Goal: Task Accomplishment & Management: Complete application form

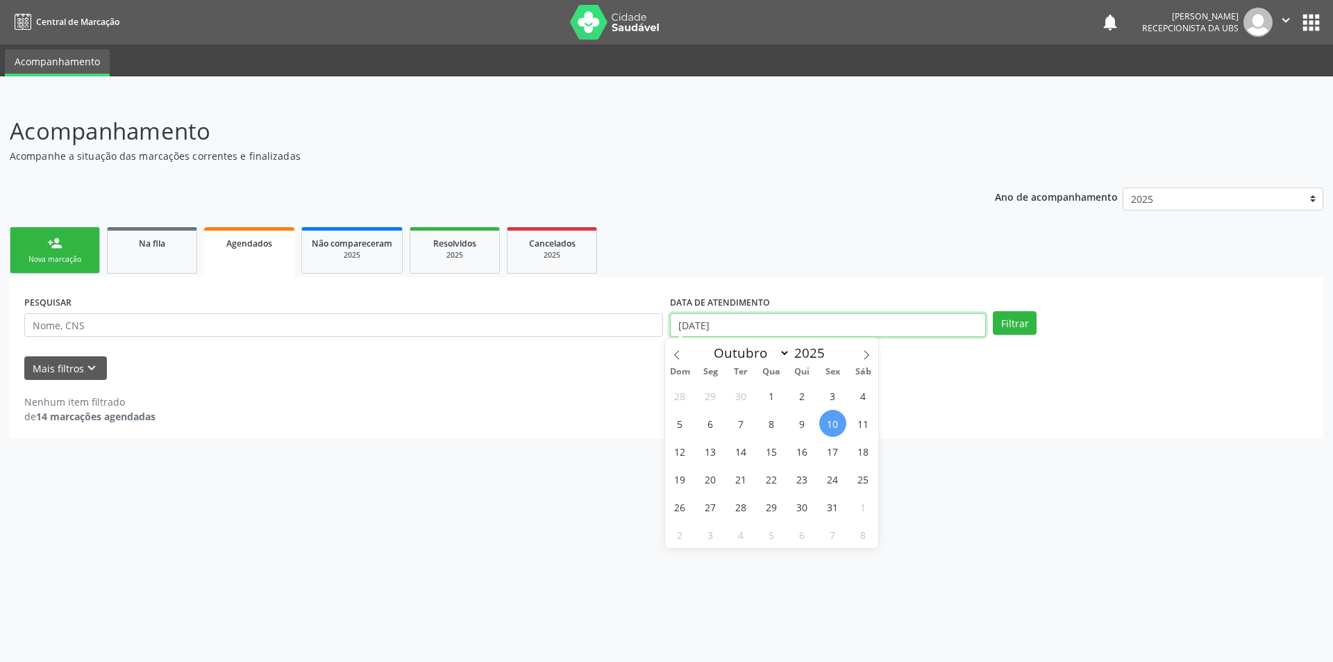
click at [873, 328] on input "[DATE]" at bounding box center [828, 325] width 316 height 24
click at [768, 394] on span "1" at bounding box center [771, 395] width 27 height 27
type input "01/10/2025"
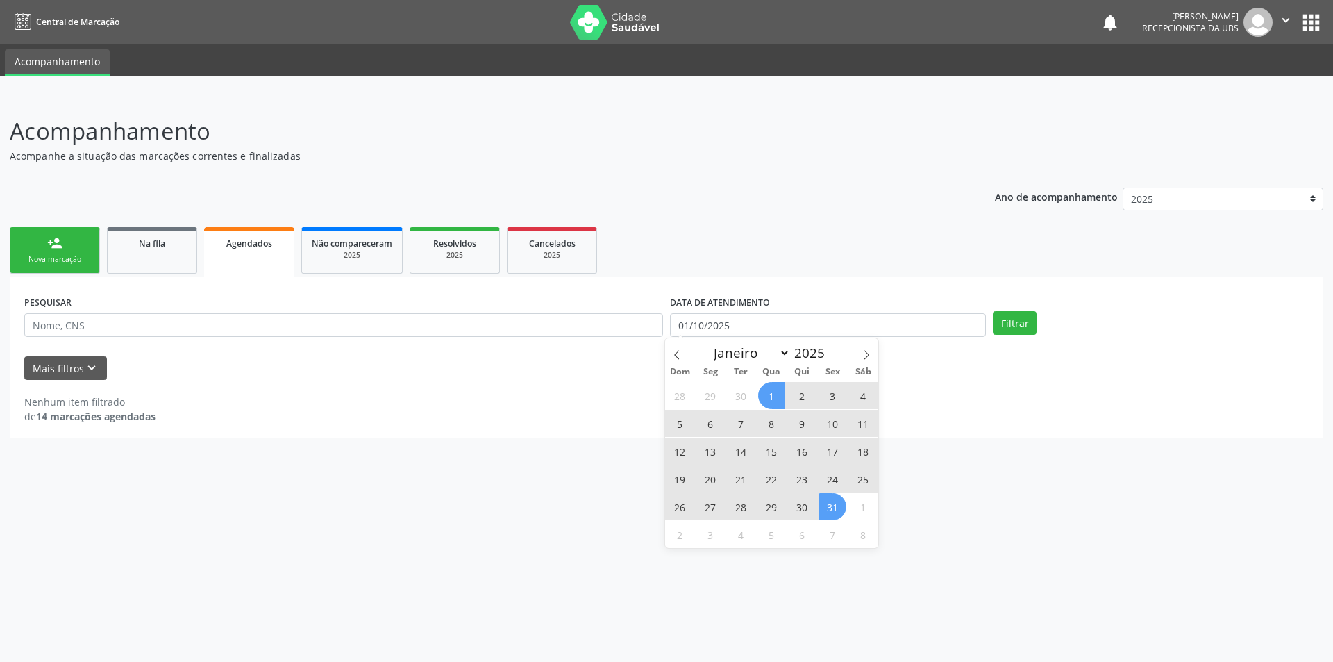
click at [832, 500] on span "31" at bounding box center [832, 506] width 27 height 27
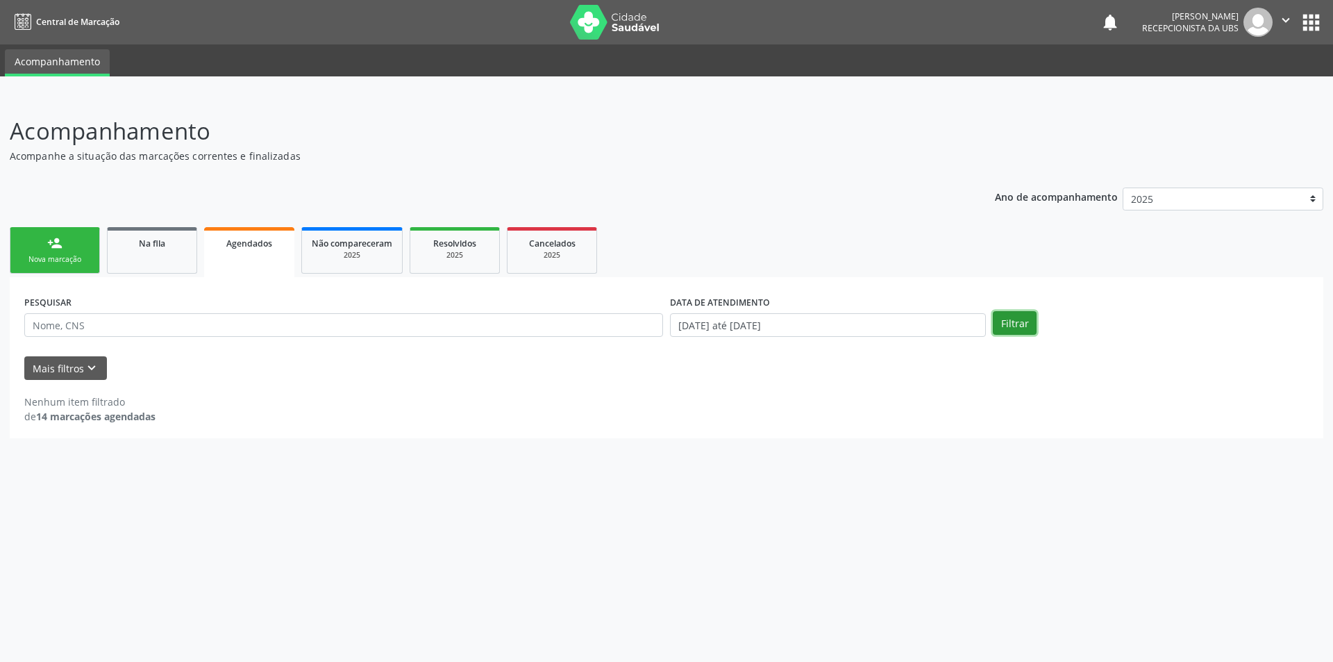
click at [1002, 319] on button "Filtrar" at bounding box center [1015, 323] width 44 height 24
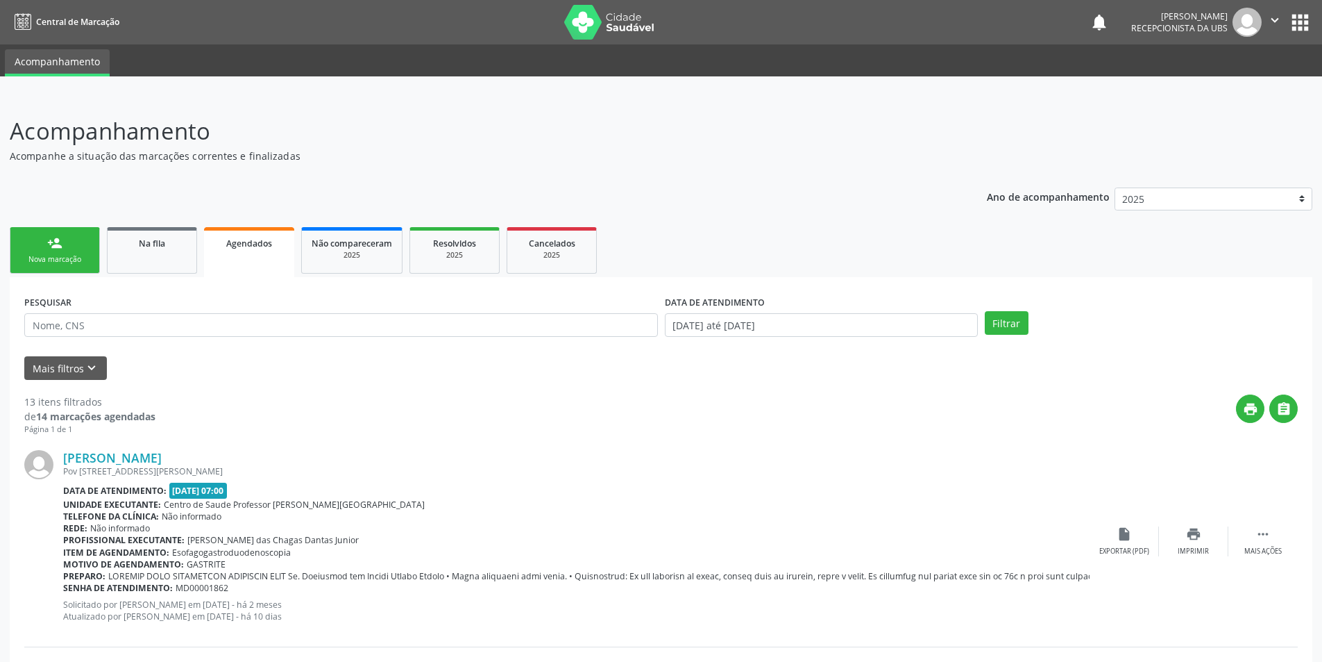
click at [49, 252] on link "person_add Nova marcação" at bounding box center [55, 250] width 90 height 47
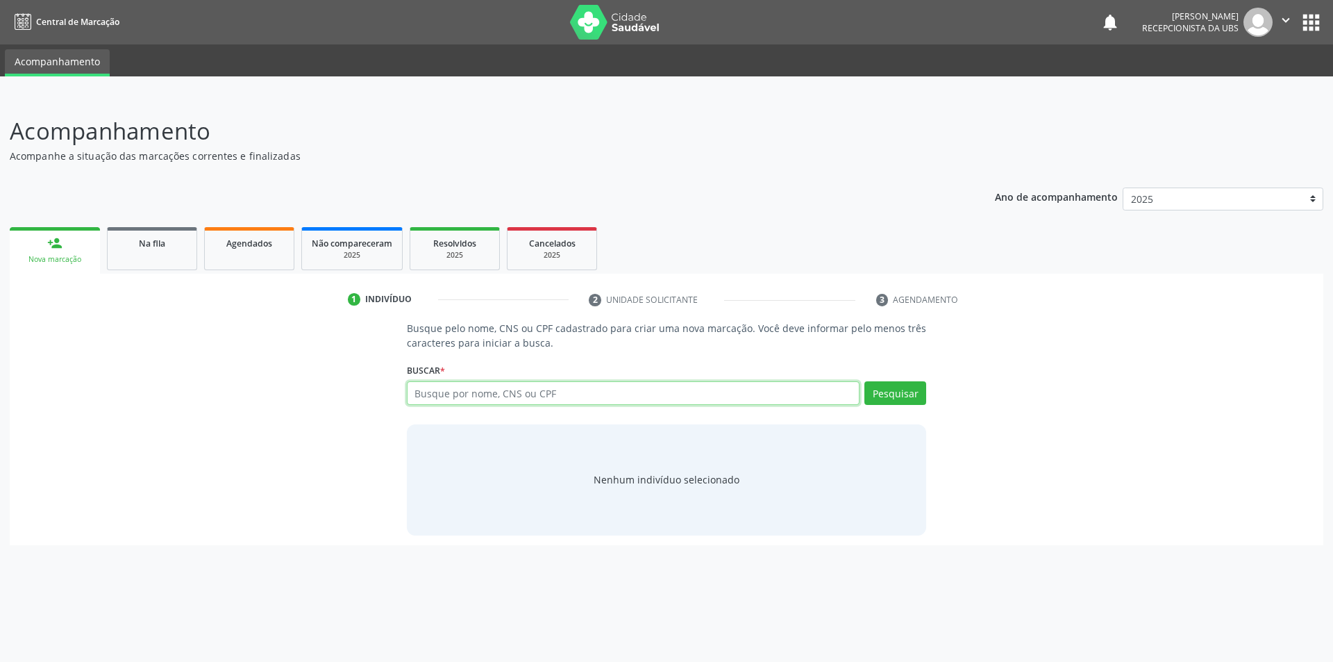
click at [453, 399] on input "text" at bounding box center [633, 393] width 453 height 24
type input "70780561384014"
click at [888, 392] on button "Pesquisar" at bounding box center [895, 393] width 62 height 24
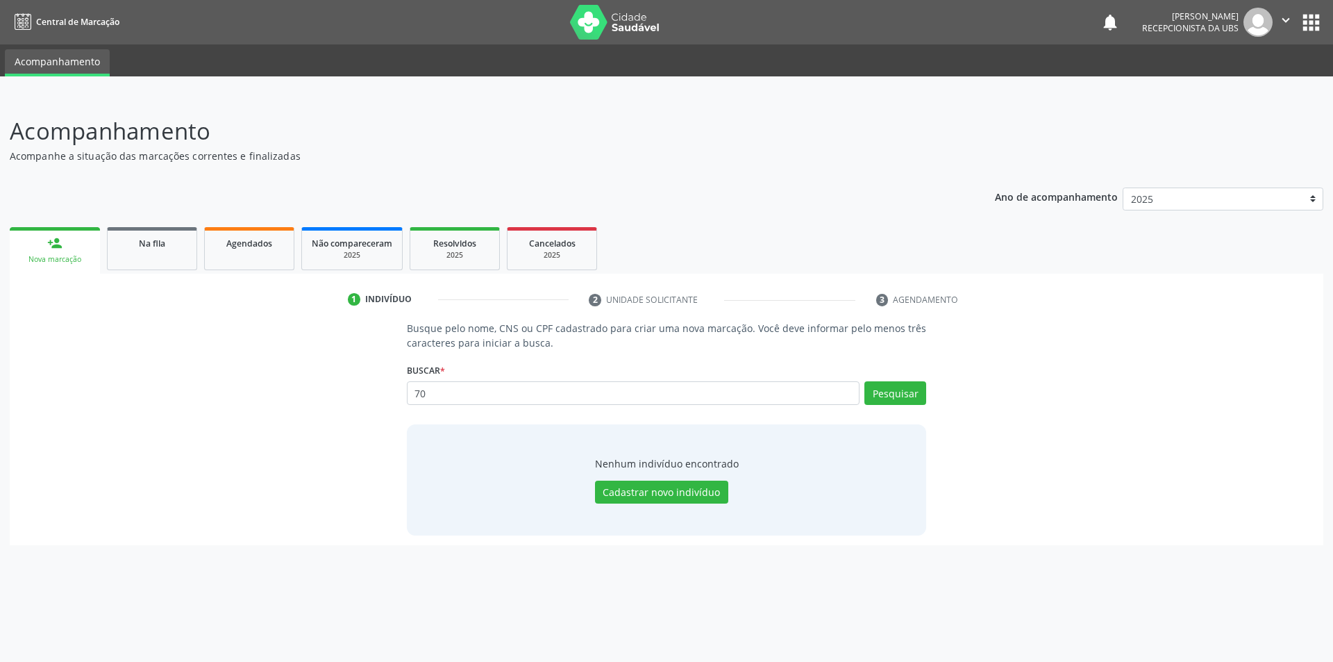
type input "7"
type input "707805671384014"
click at [900, 389] on button "Pesquisar" at bounding box center [895, 393] width 62 height 24
type input "707805671384014"
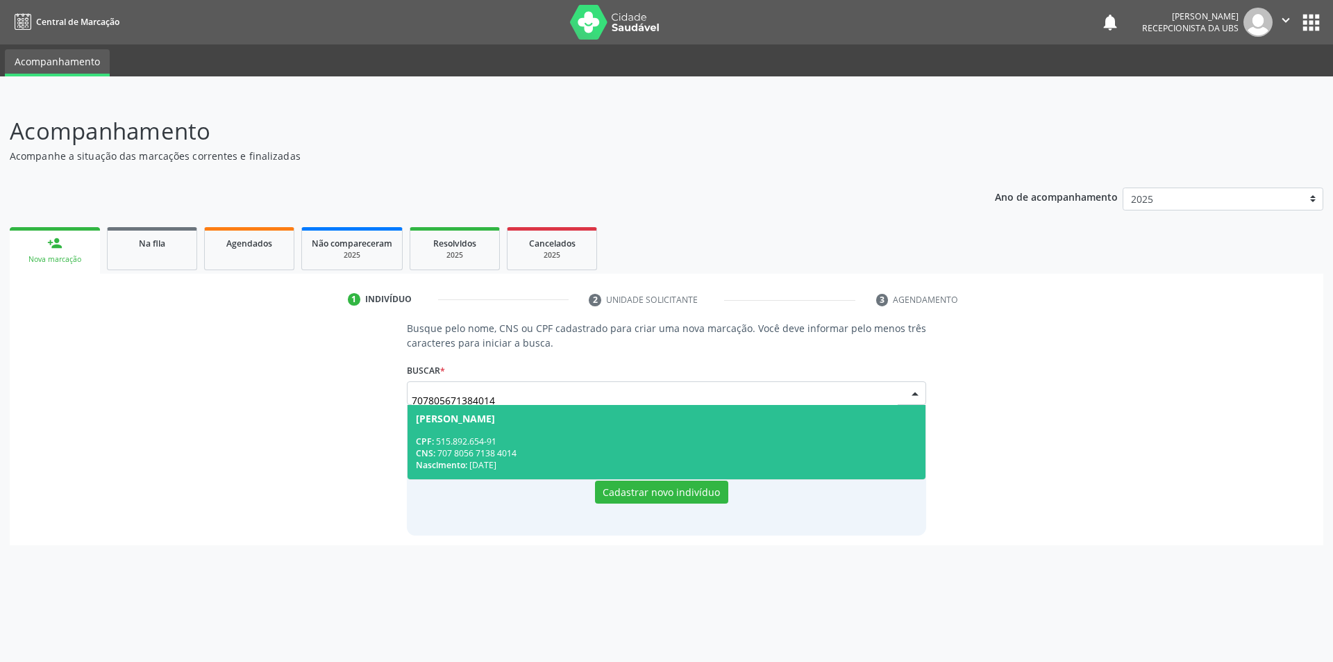
click at [477, 439] on div "CPF: 515.892.654-91" at bounding box center [667, 441] width 502 height 12
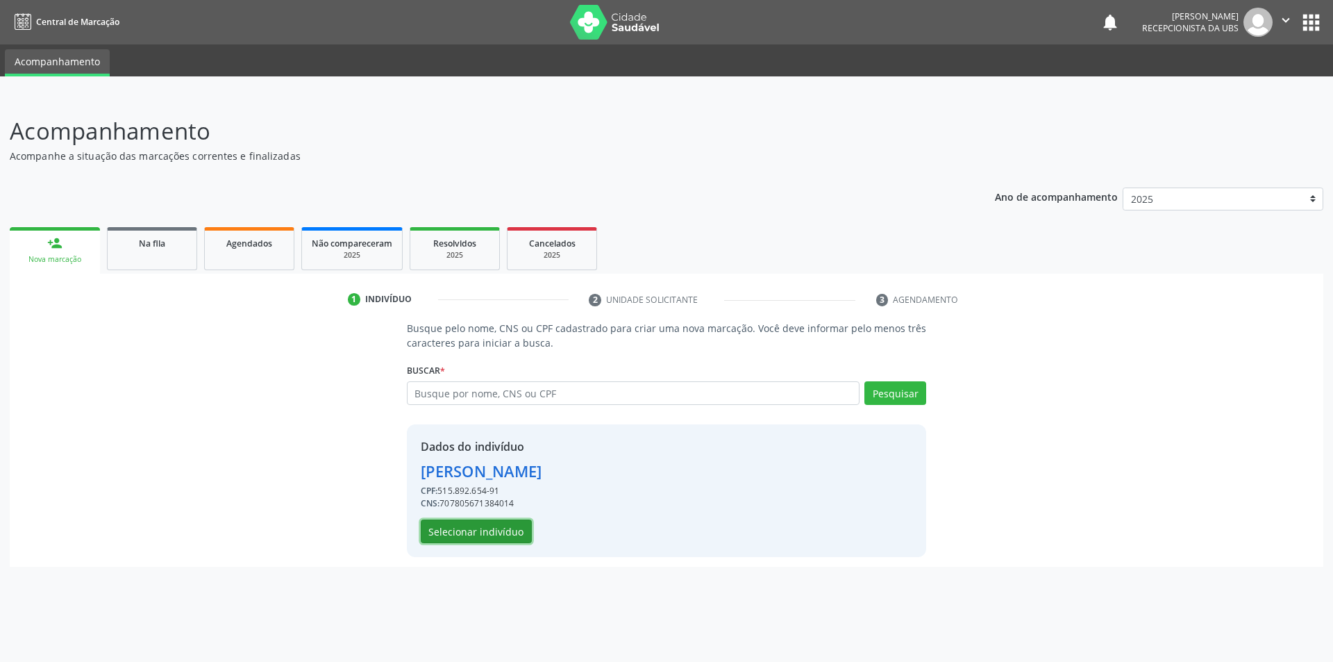
click at [480, 529] on button "Selecionar indivíduo" at bounding box center [476, 531] width 111 height 24
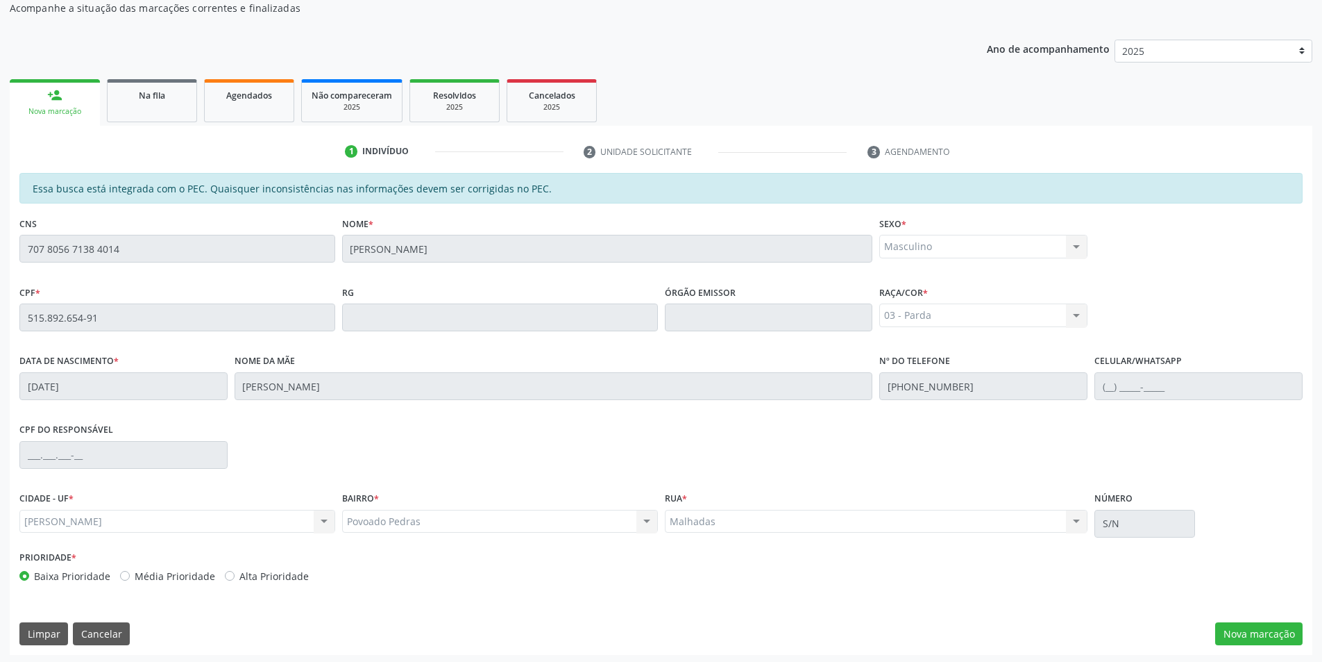
scroll to position [151, 0]
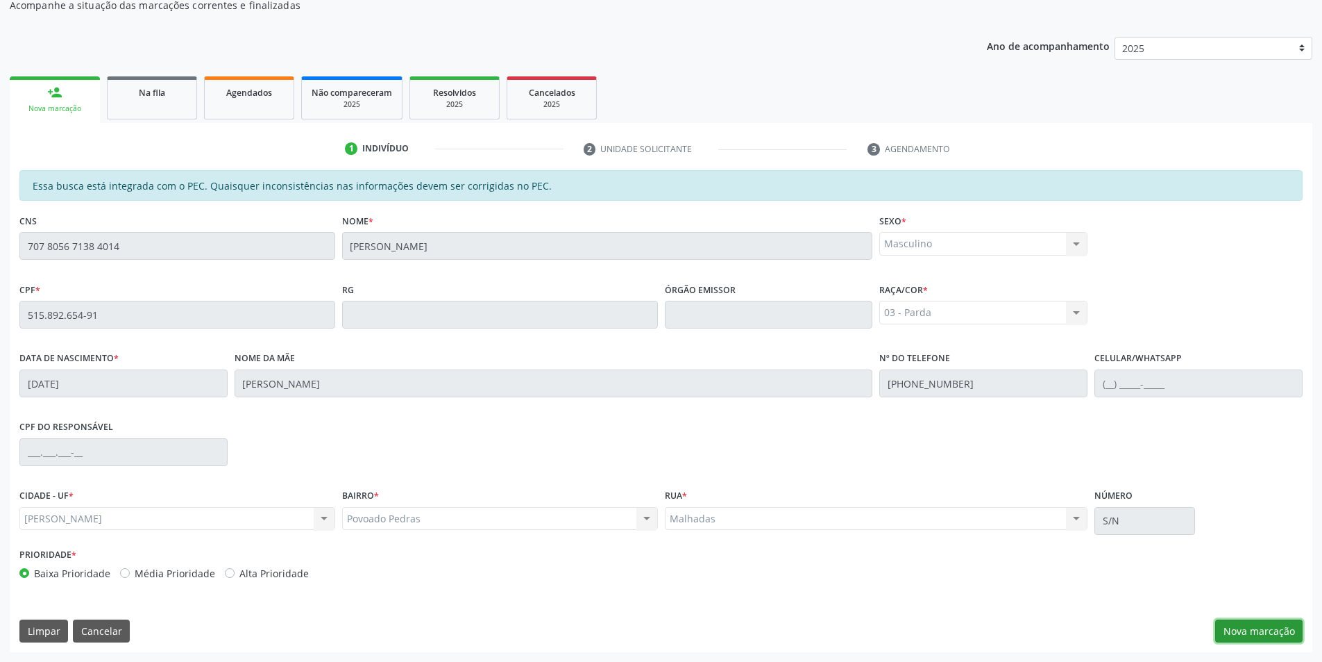
click at [1263, 624] on button "Nova marcação" at bounding box center [1259, 631] width 87 height 24
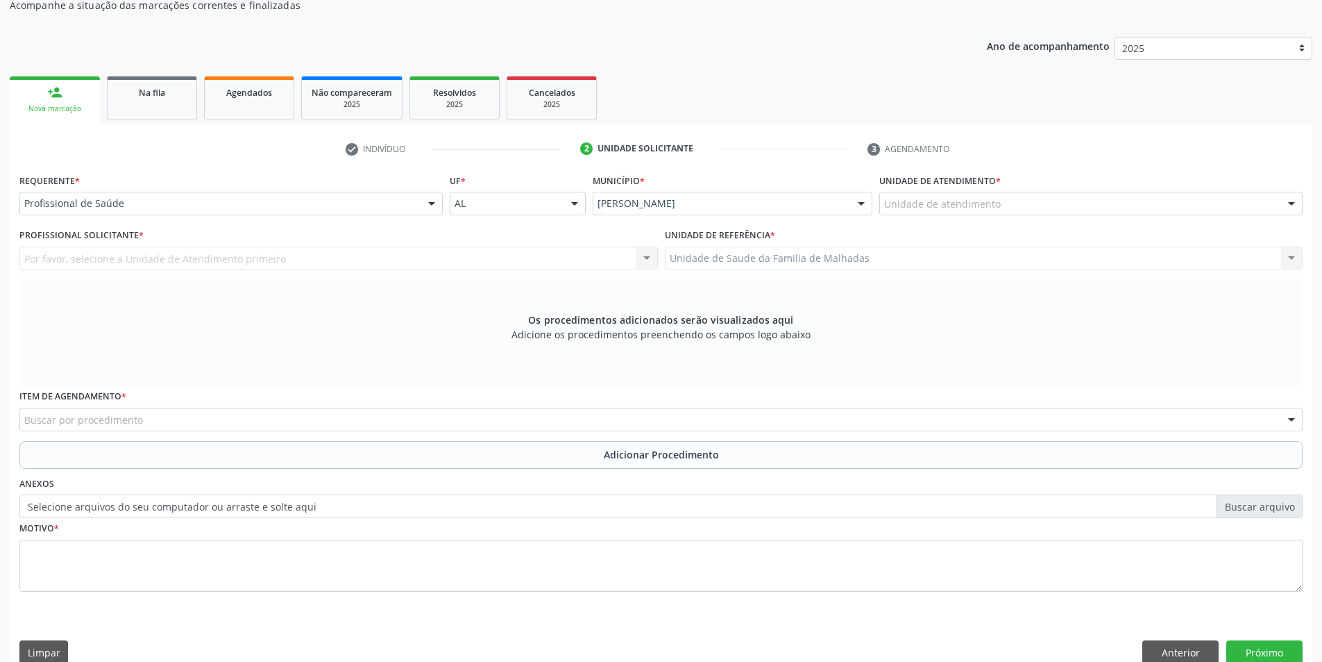
click at [1266, 192] on div "Unidade de atendimento" at bounding box center [1091, 204] width 423 height 24
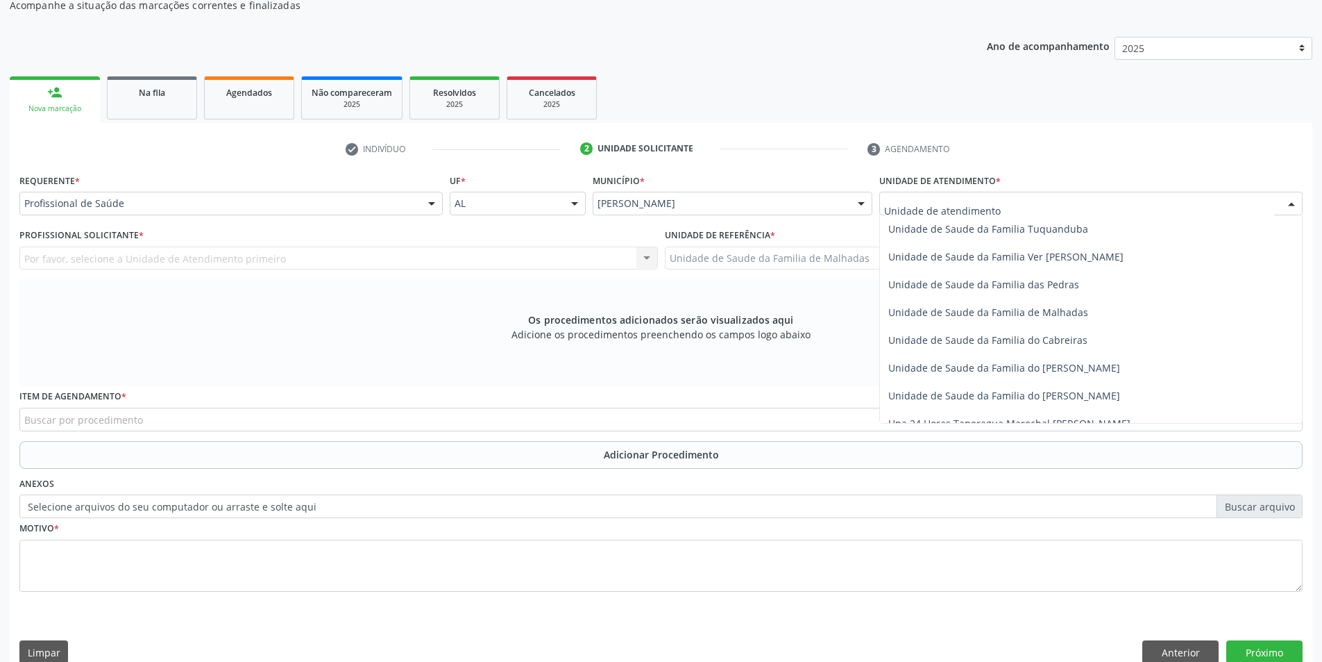
scroll to position [1098, 0]
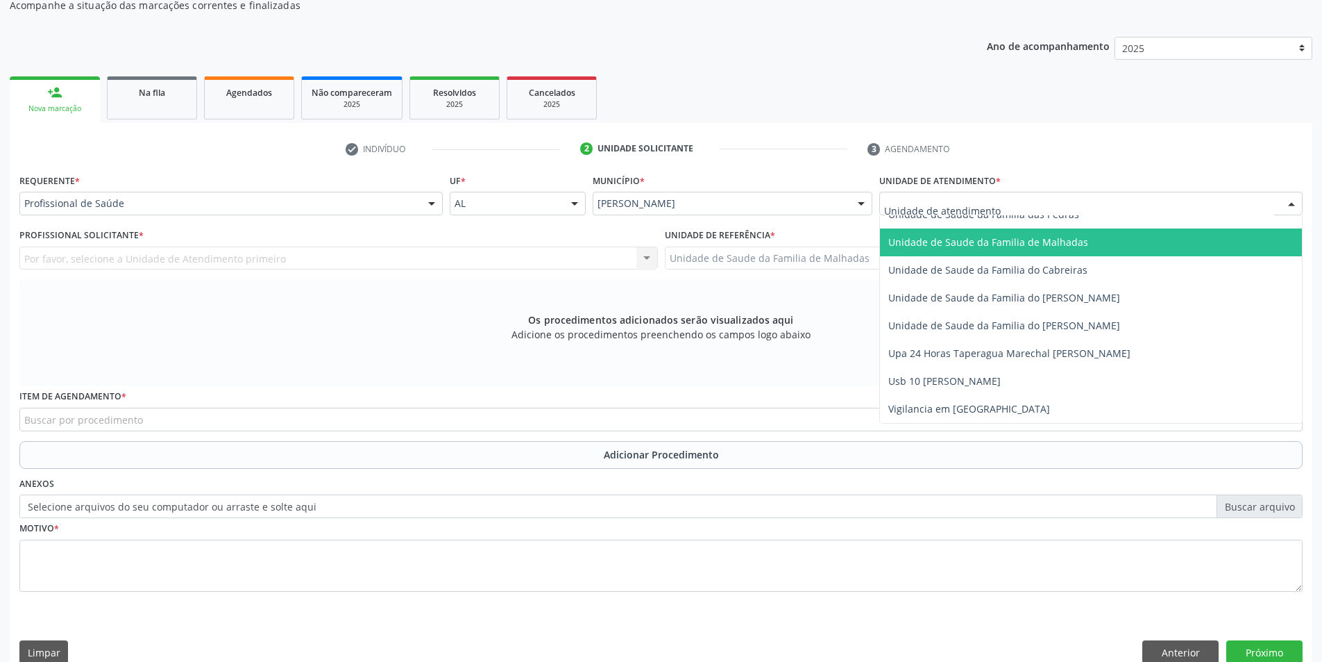
click at [1116, 241] on span "Unidade de Saude da Familia de Malhadas" at bounding box center [1091, 242] width 422 height 28
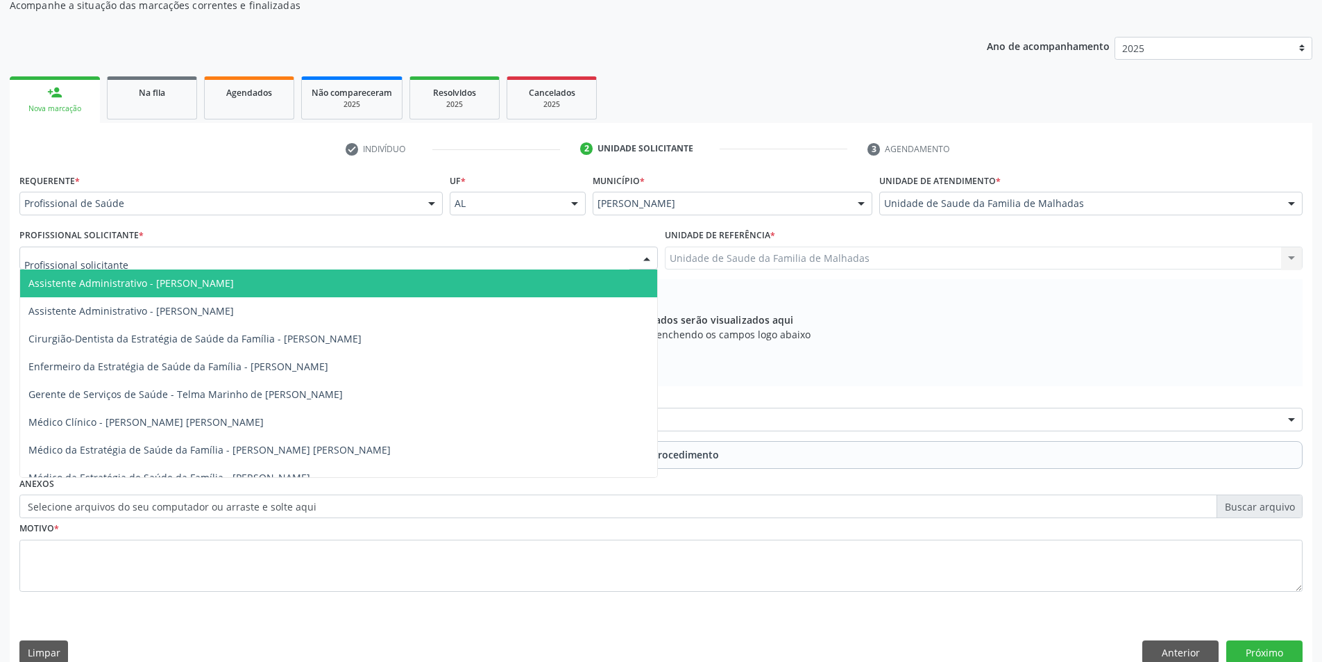
click at [565, 246] on div at bounding box center [338, 258] width 639 height 24
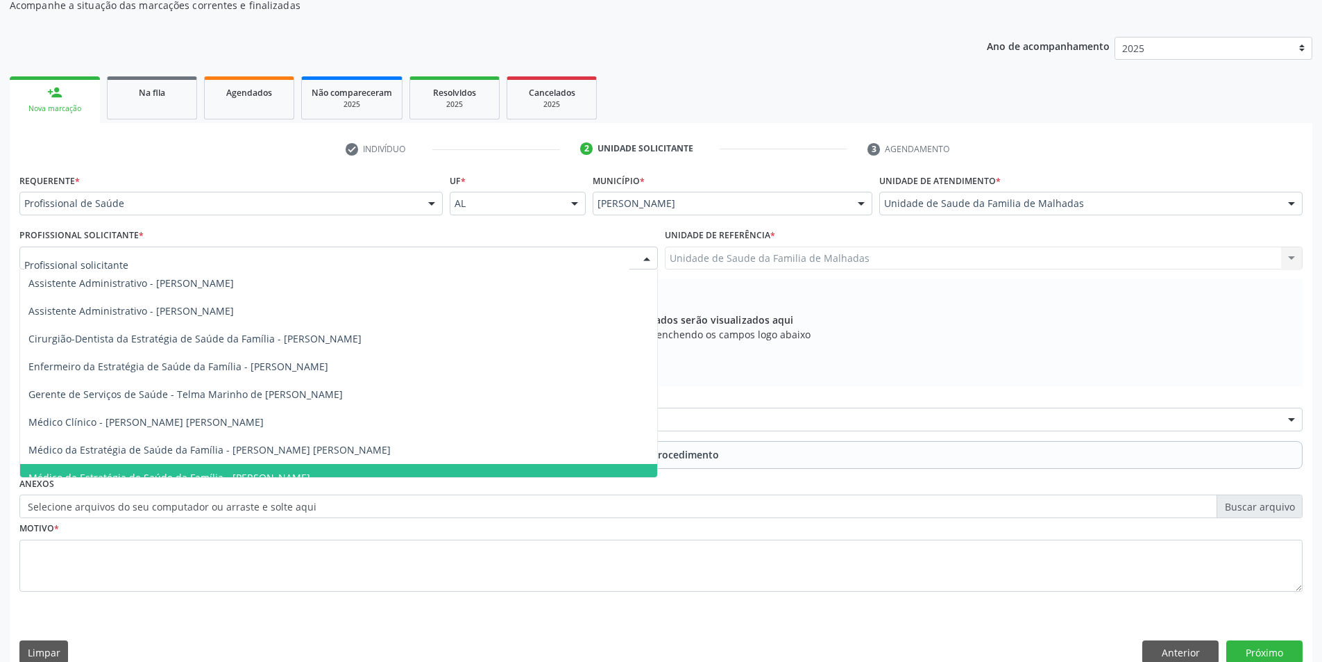
scroll to position [15, 0]
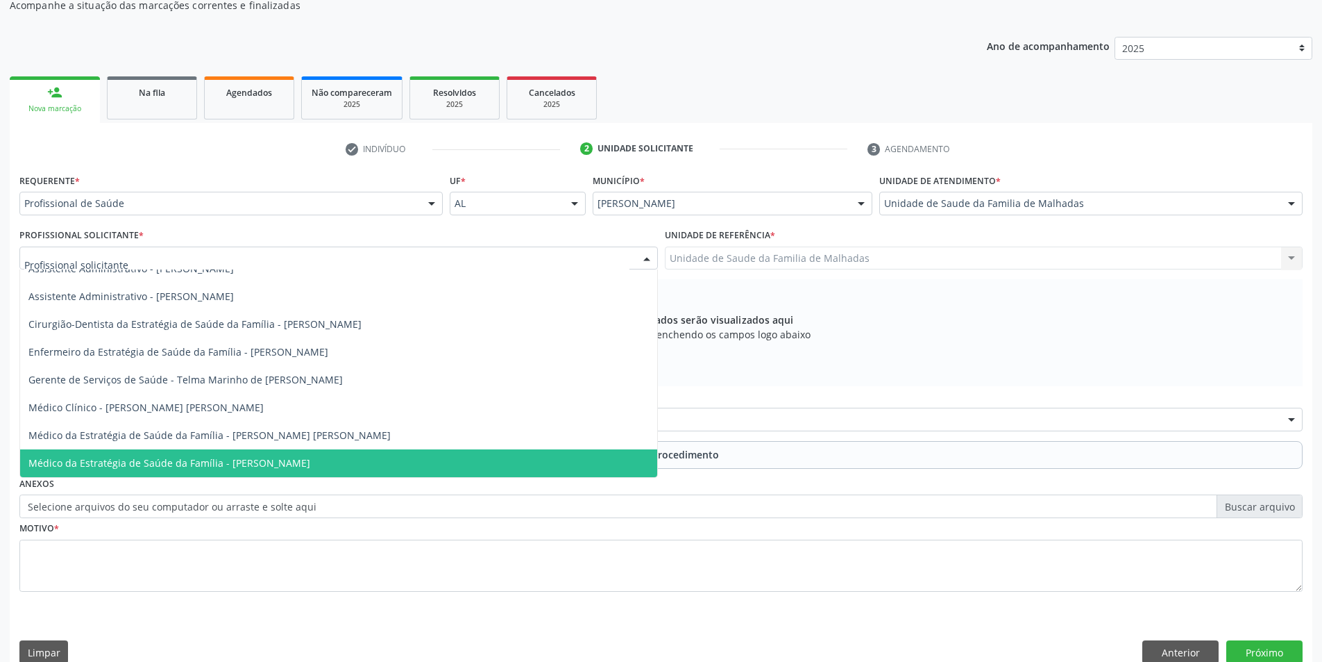
click at [489, 464] on span "Médico da Estratégia de Saúde da Família - [PERSON_NAME]" at bounding box center [338, 463] width 637 height 28
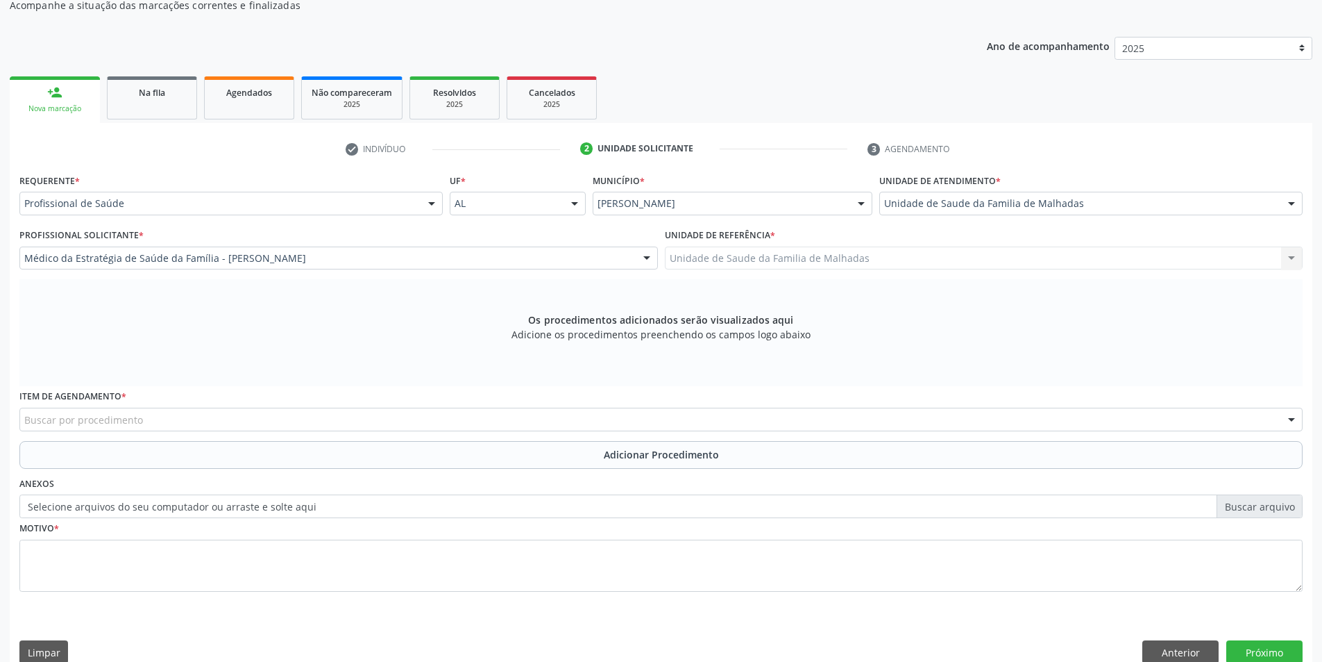
click at [226, 426] on div "Buscar por procedimento" at bounding box center [661, 419] width 1284 height 24
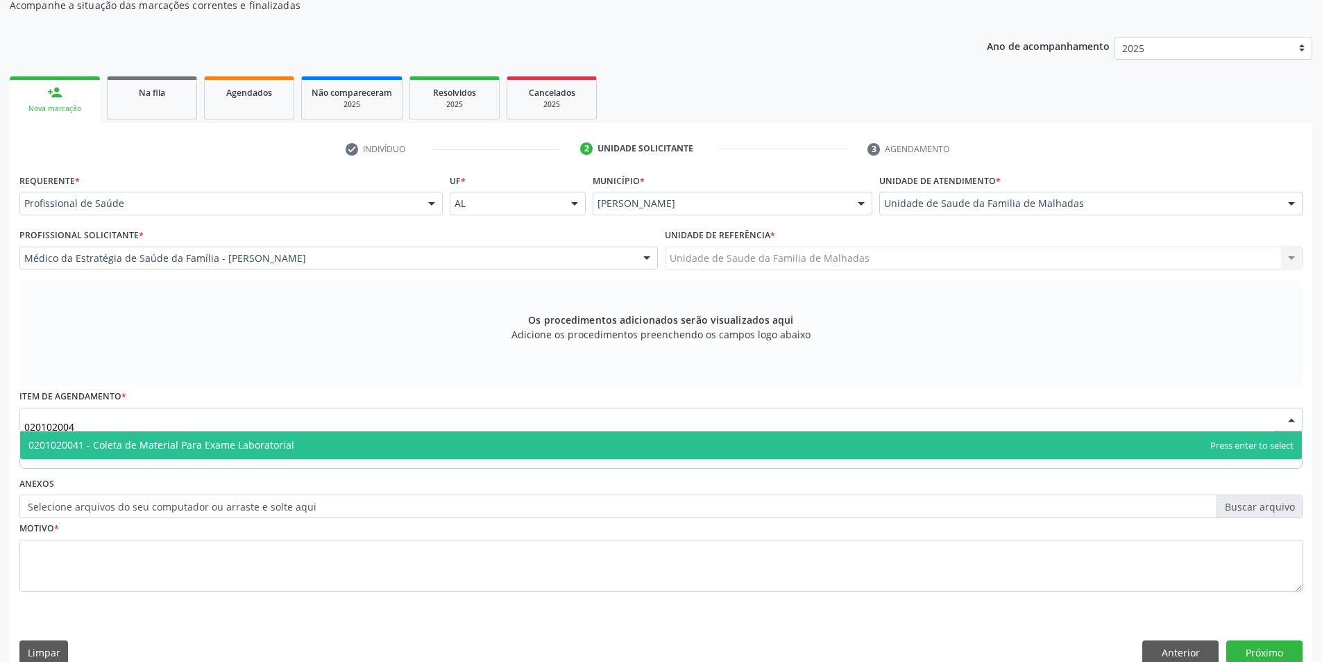
type input "0201020041"
click at [260, 446] on span "0201020041 - Coleta de Material Para Exame Laboratorial" at bounding box center [161, 444] width 266 height 13
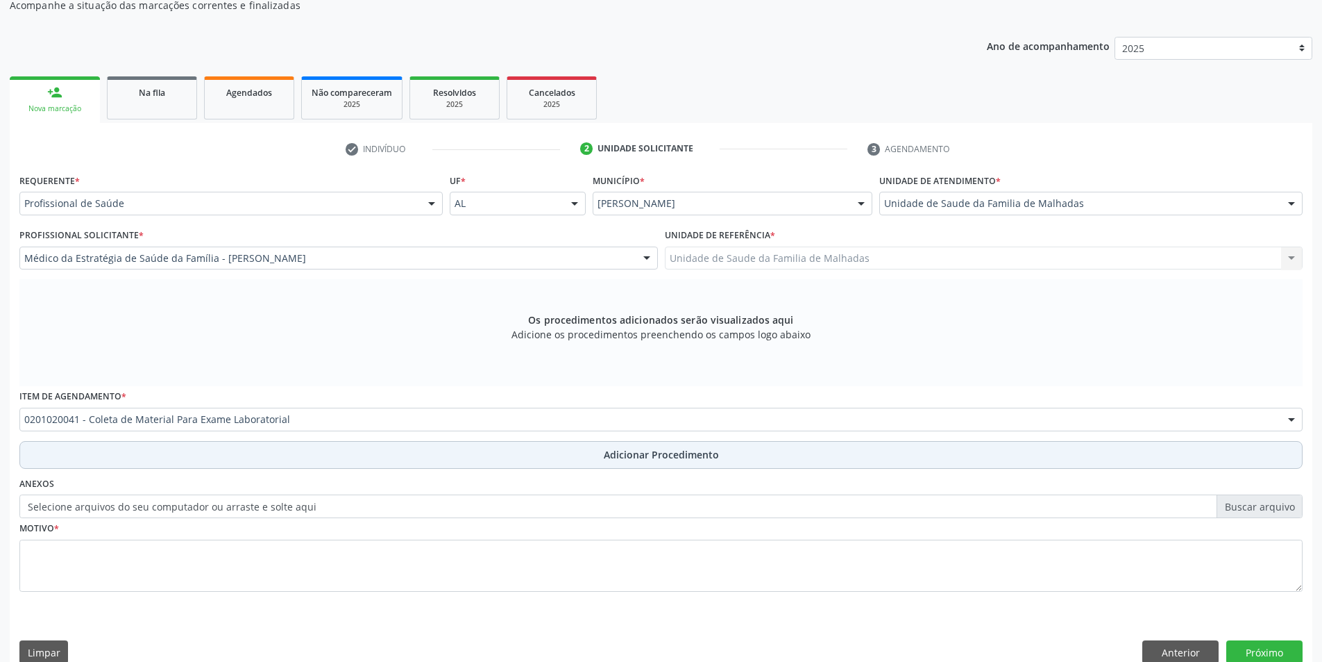
click at [640, 457] on span "Adicionar Procedimento" at bounding box center [661, 454] width 115 height 15
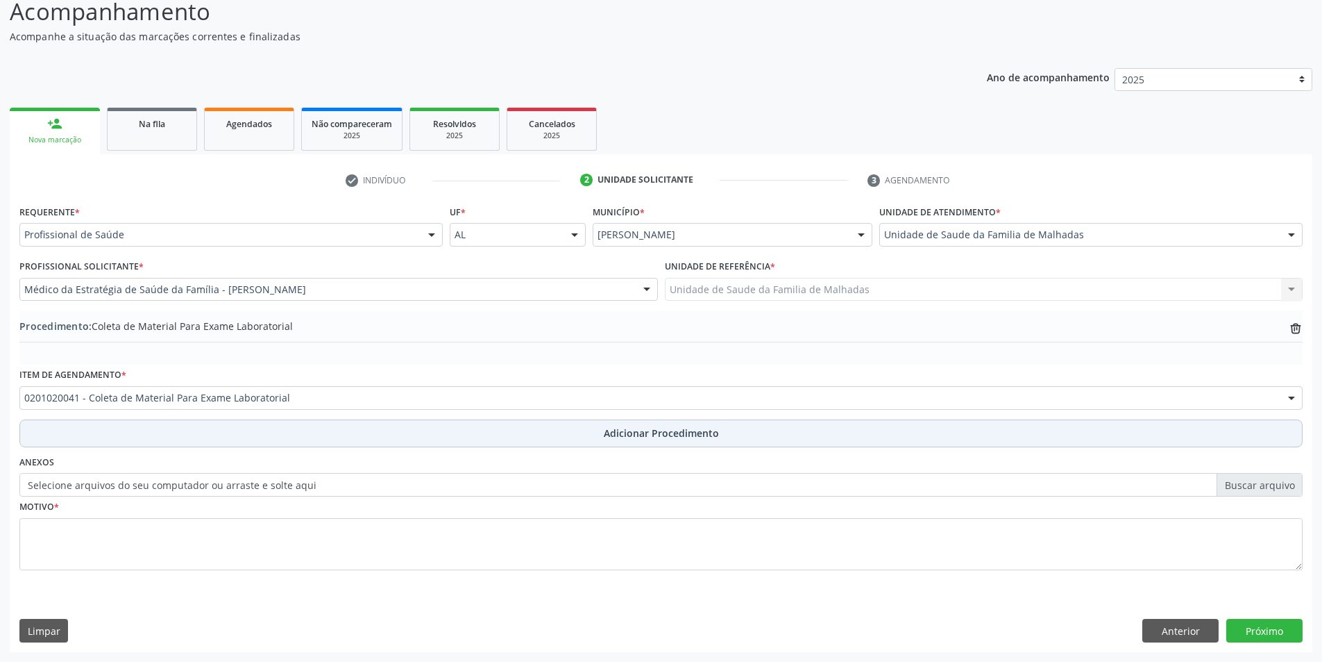
scroll to position [119, 0]
click at [640, 433] on span "Adicionar Procedimento" at bounding box center [661, 433] width 115 height 15
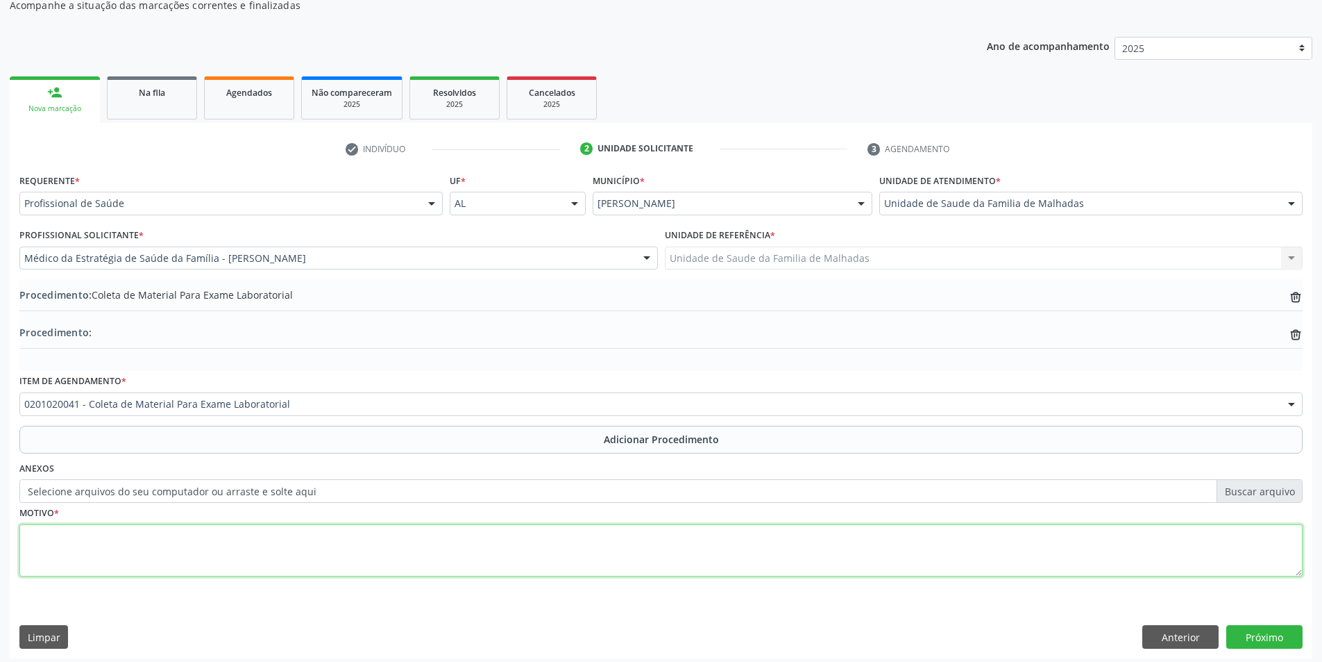
drag, startPoint x: 214, startPoint y: 533, endPoint x: 206, endPoint y: 548, distance: 17.1
click at [210, 542] on textarea at bounding box center [661, 550] width 1284 height 53
type textarea "r"
type textarea "RISCO CARDIOVASCULAR"
click at [1269, 637] on button "Próximo" at bounding box center [1265, 637] width 76 height 24
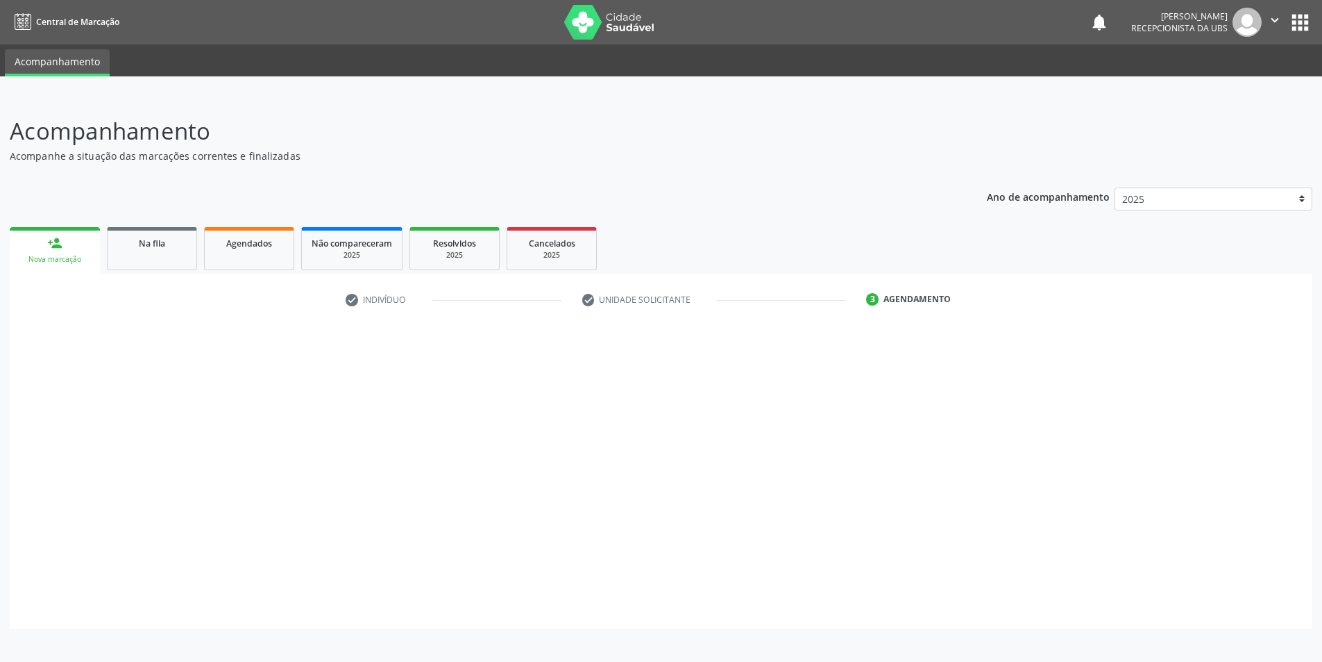
scroll to position [0, 0]
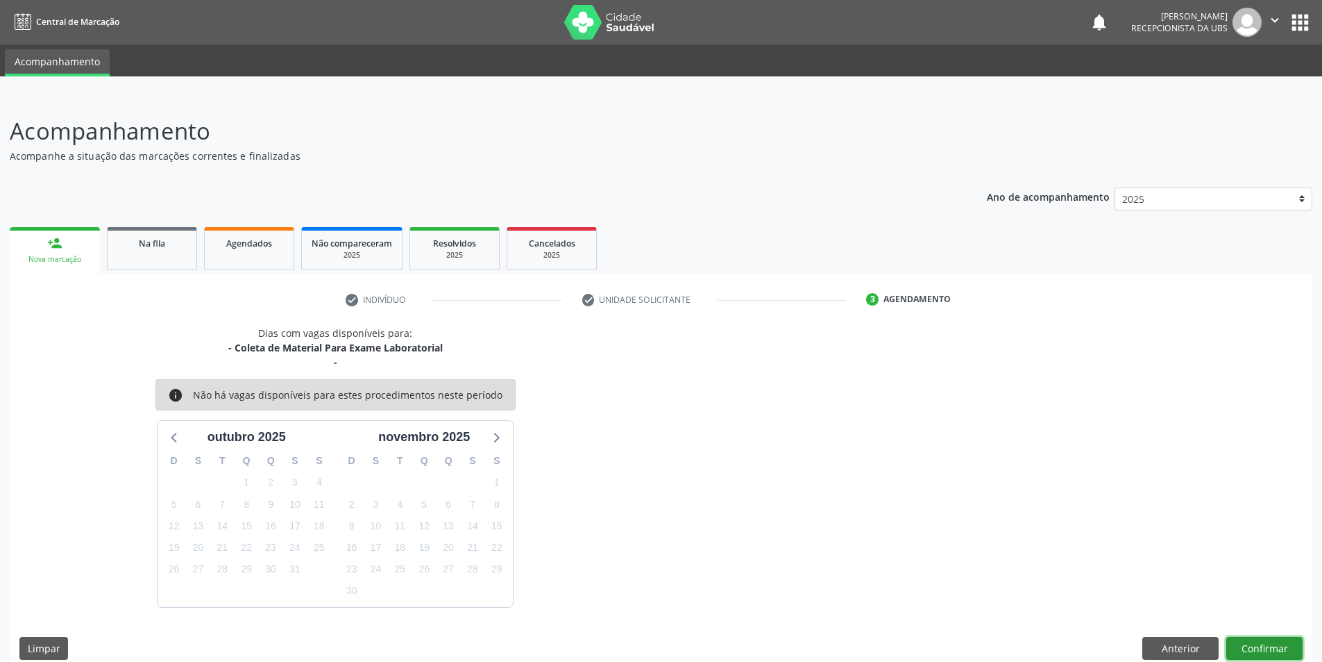
click at [1269, 649] on button "Confirmar" at bounding box center [1265, 649] width 76 height 24
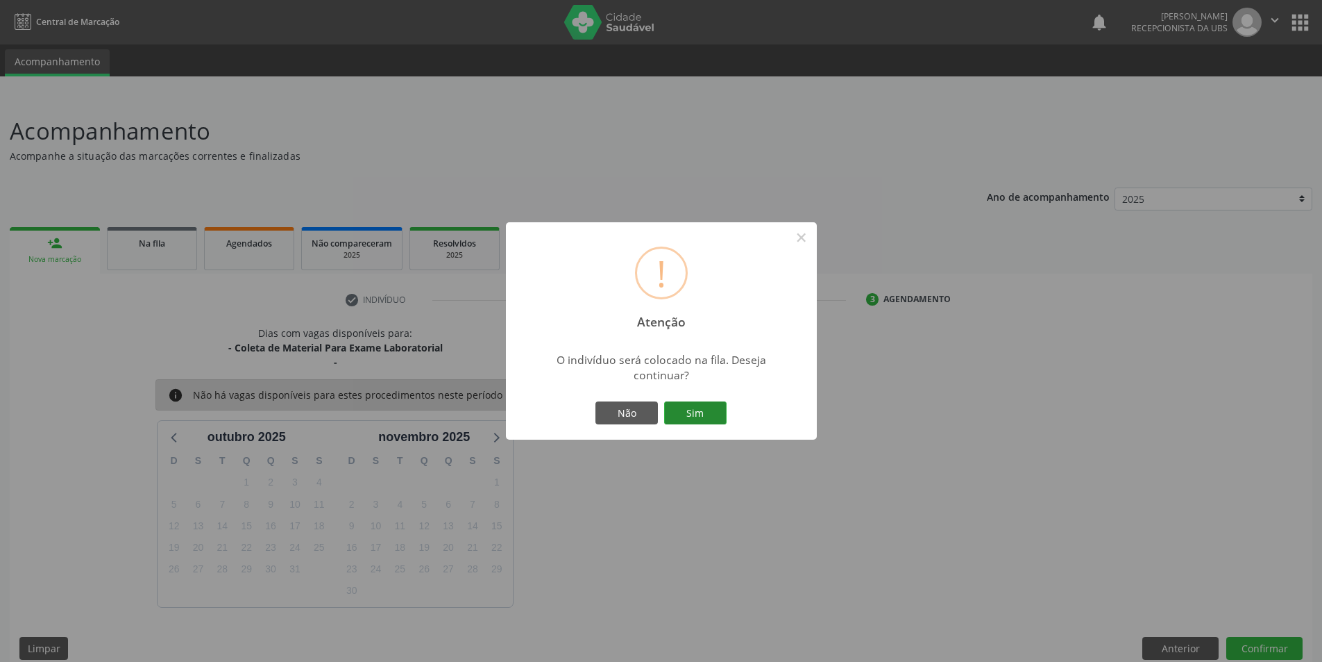
click at [698, 419] on button "Sim" at bounding box center [695, 413] width 62 height 24
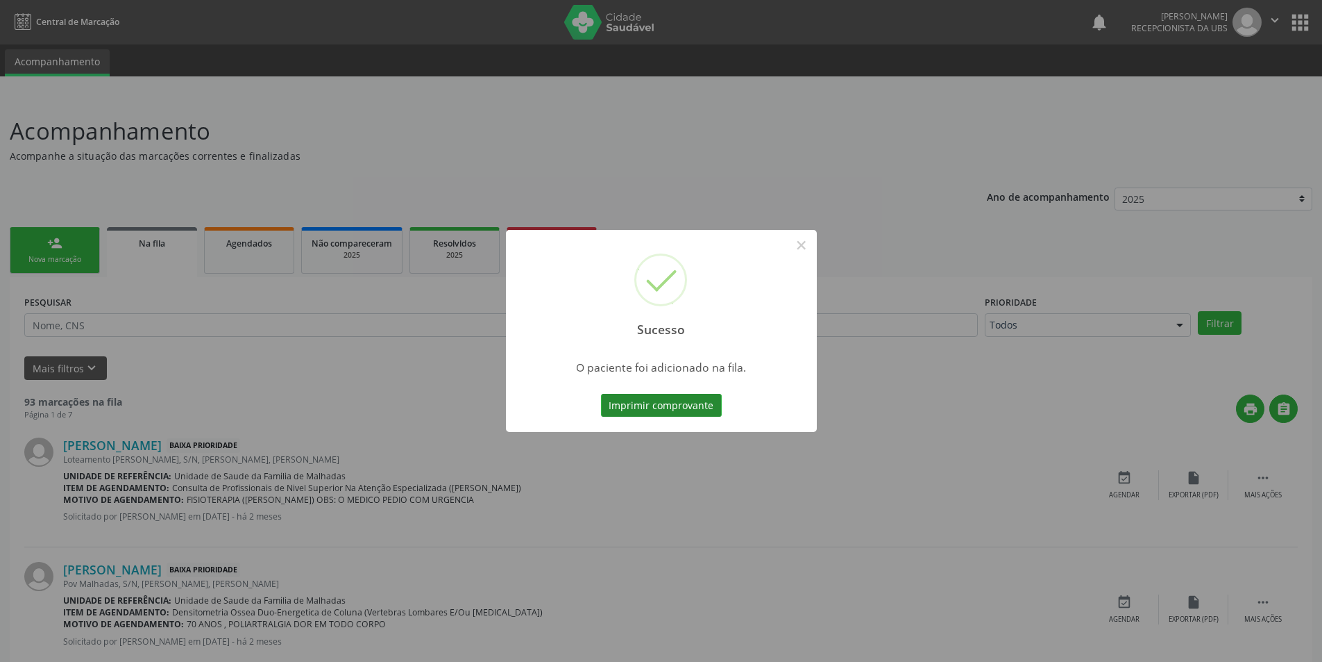
click at [668, 405] on button "Imprimir comprovante" at bounding box center [661, 406] width 121 height 24
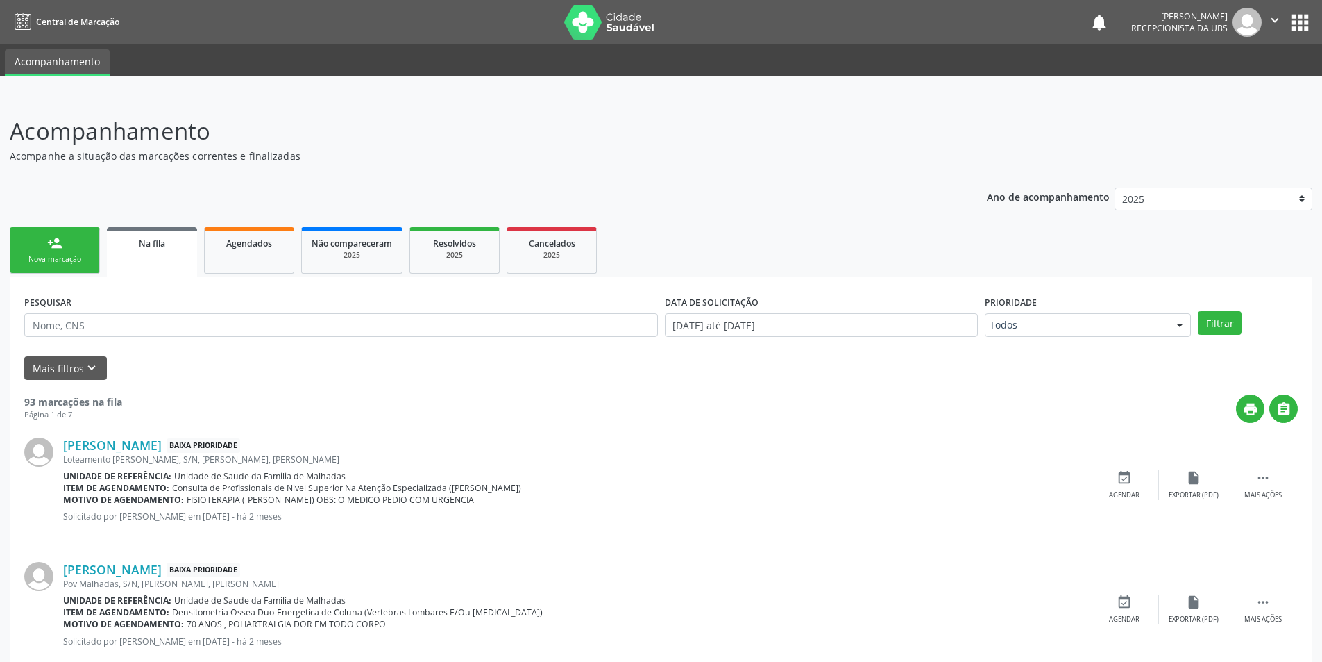
click at [55, 249] on div "person_add" at bounding box center [54, 242] width 15 height 15
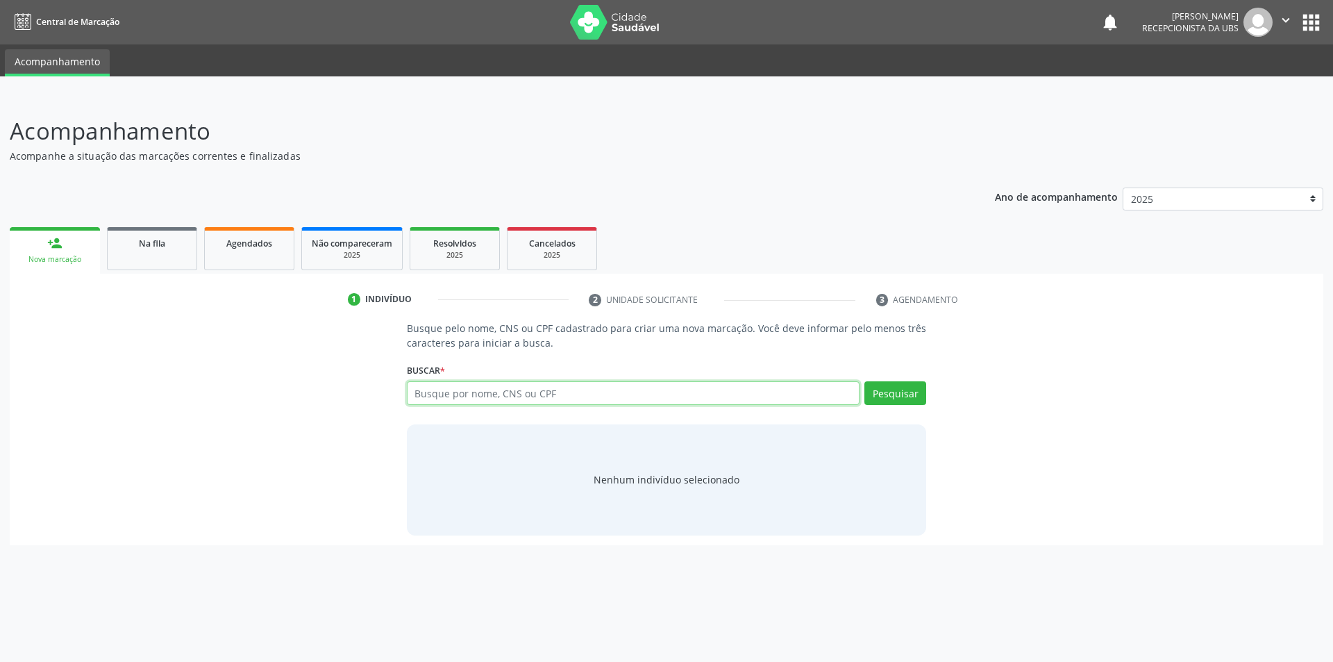
click at [489, 393] on input "text" at bounding box center [633, 393] width 453 height 24
type input "702400558451028"
click at [906, 386] on button "Pesquisar" at bounding box center [895, 393] width 62 height 24
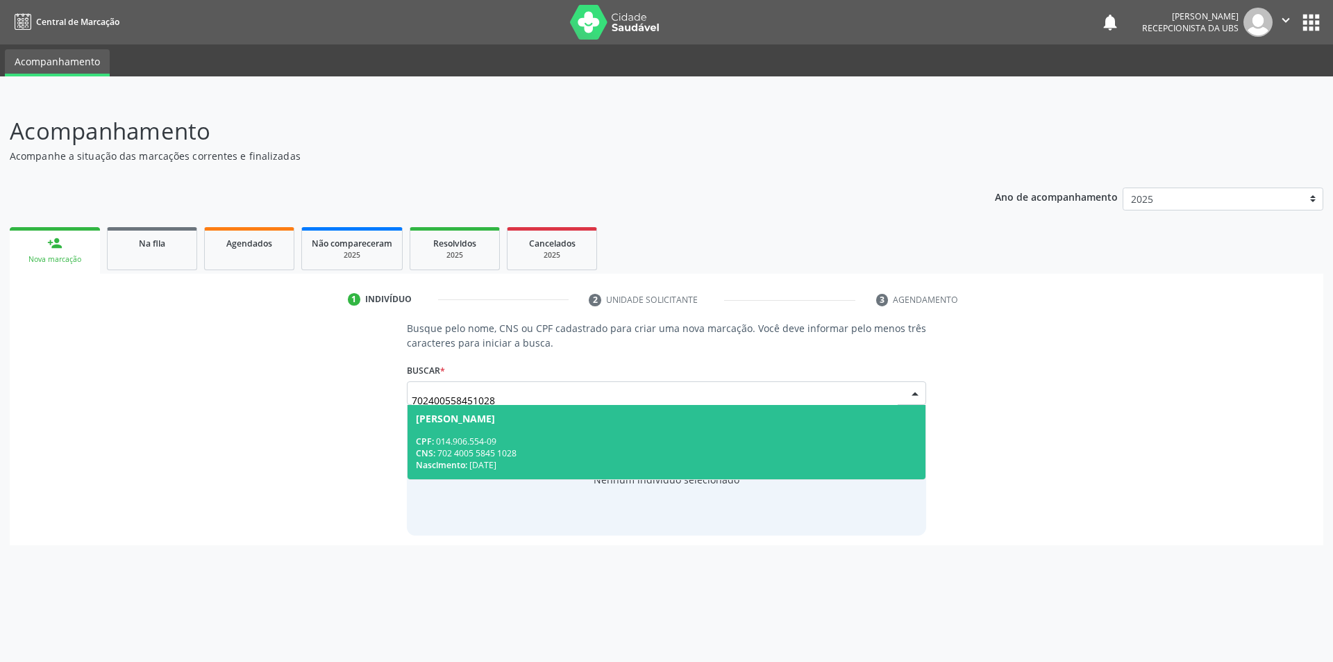
click at [447, 441] on div "CPF: 014.906.554-09" at bounding box center [667, 441] width 502 height 12
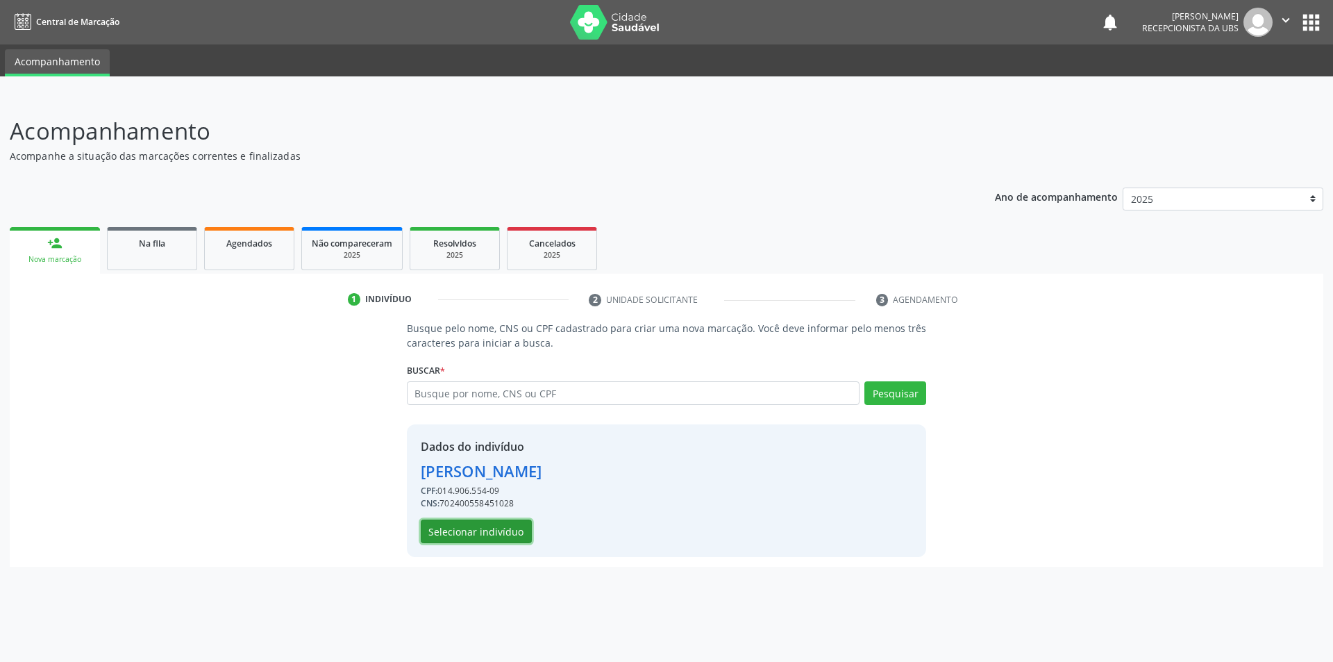
click at [459, 530] on button "Selecionar indivíduo" at bounding box center [476, 531] width 111 height 24
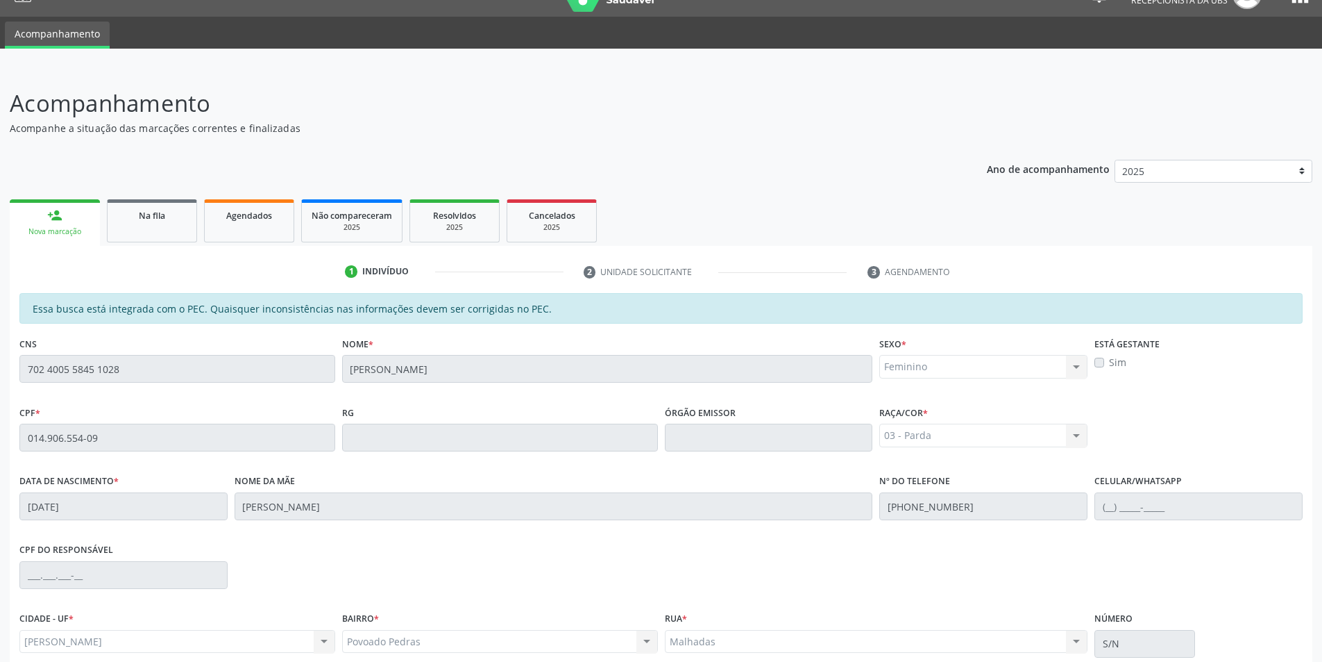
scroll to position [151, 0]
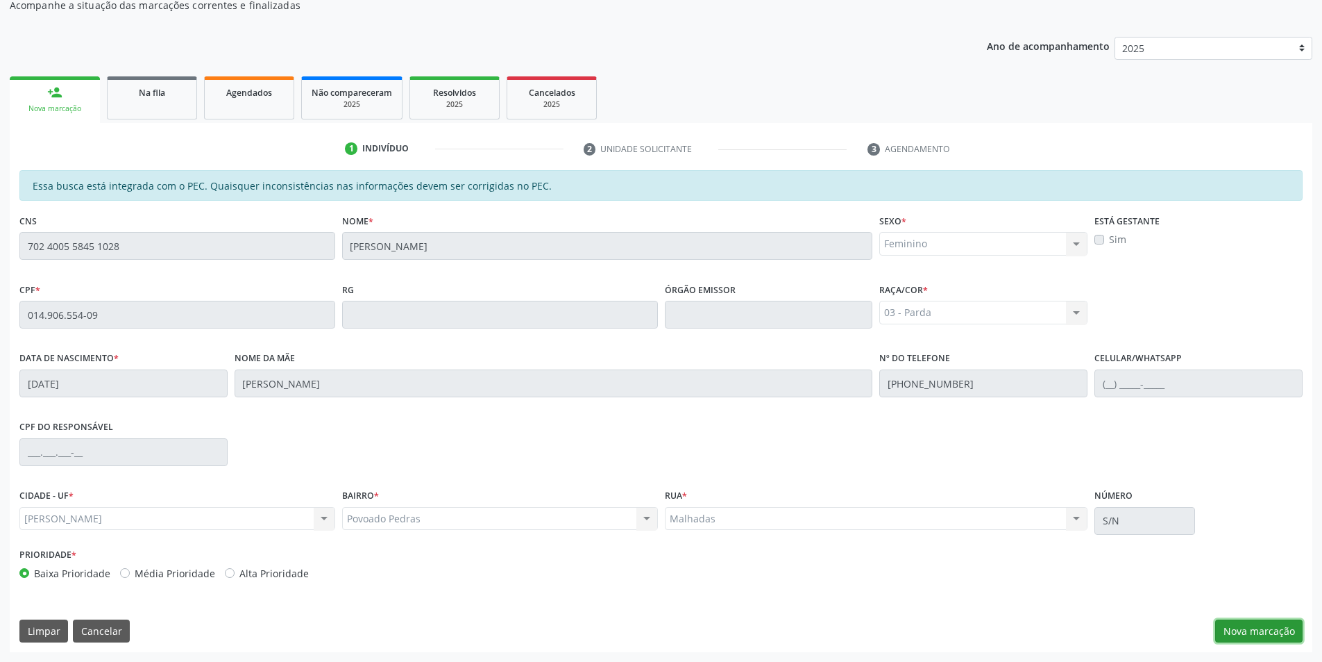
click at [1279, 629] on button "Nova marcação" at bounding box center [1259, 631] width 87 height 24
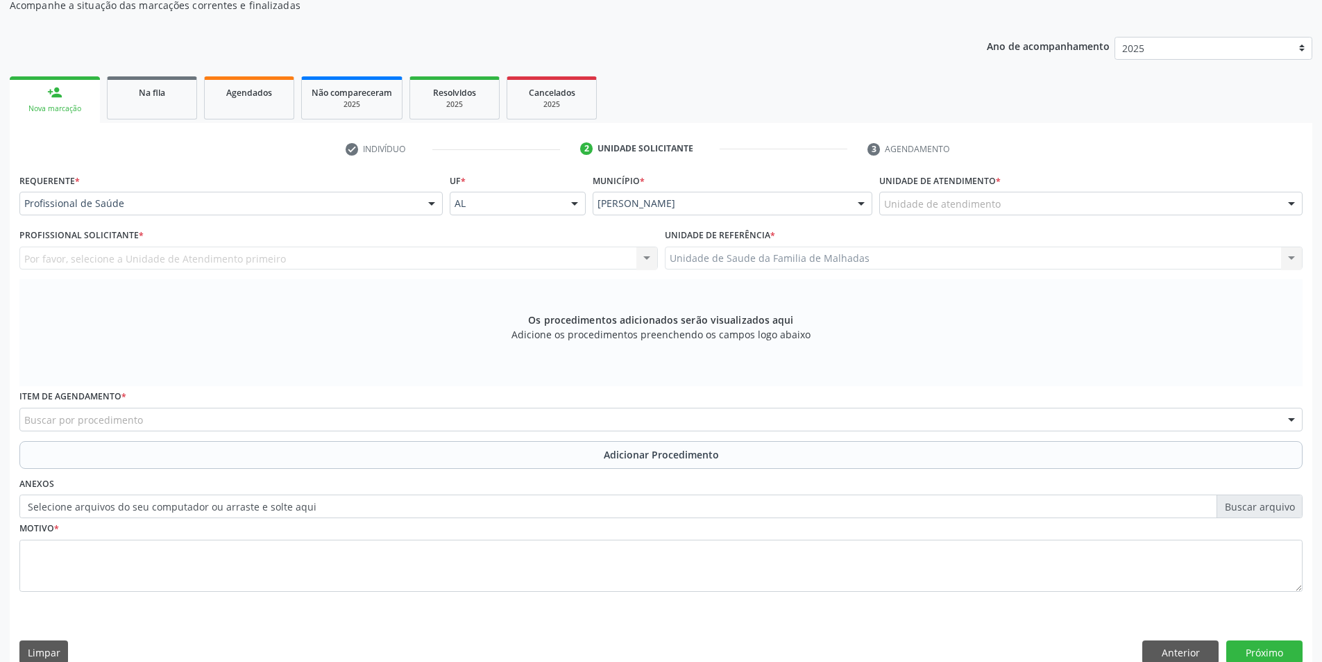
drag, startPoint x: 1275, startPoint y: 201, endPoint x: 1273, endPoint y: 228, distance: 27.2
click at [1275, 202] on div "Unidade de atendimento" at bounding box center [1091, 204] width 423 height 24
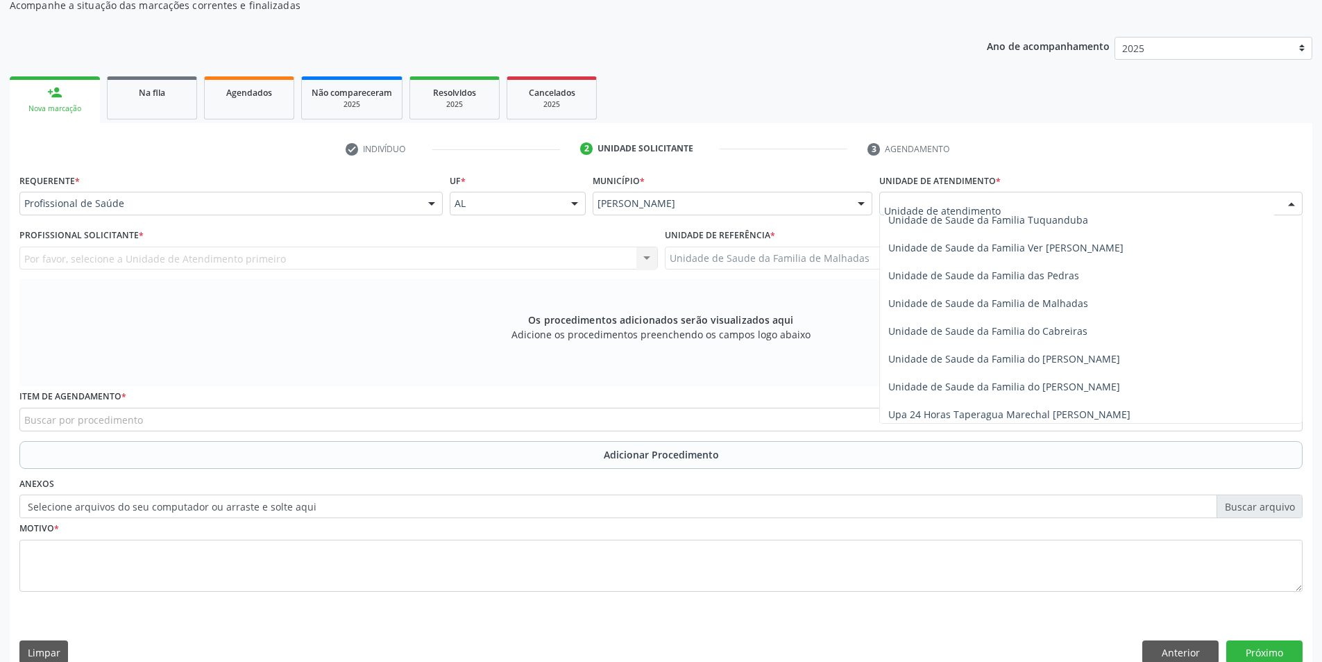
scroll to position [1098, 0]
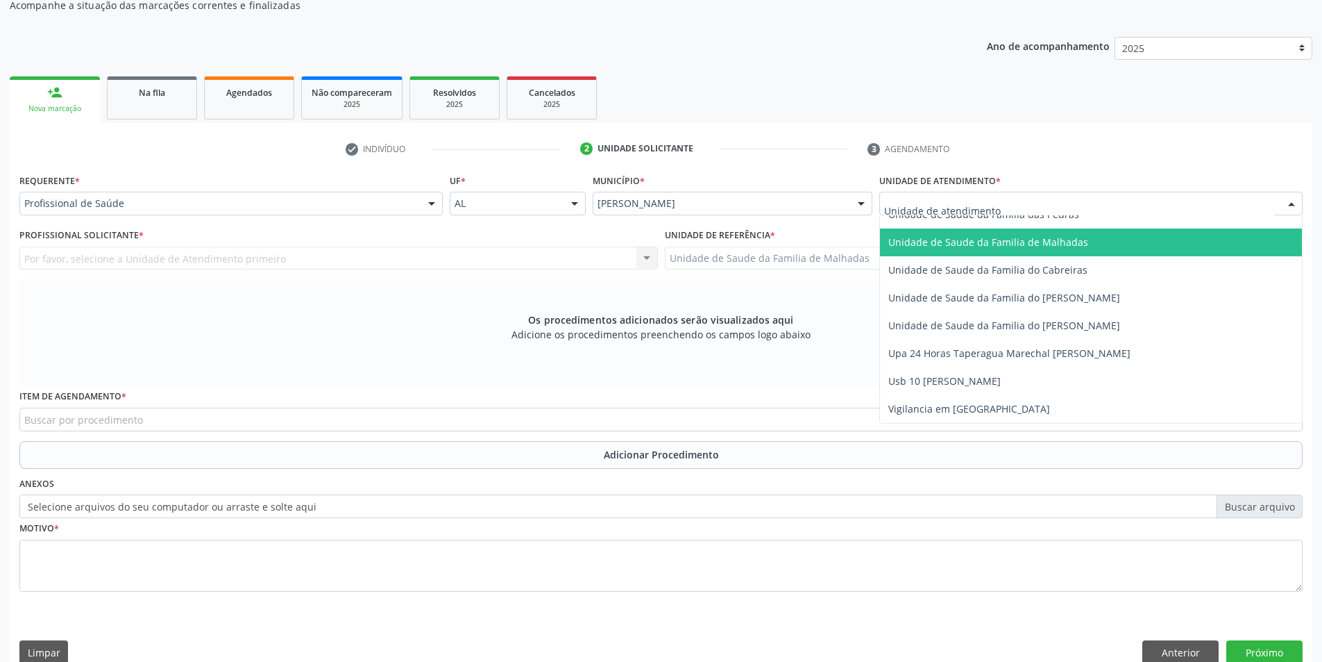
click at [1015, 249] on span "Unidade de Saude da Familia de Malhadas" at bounding box center [1091, 242] width 422 height 28
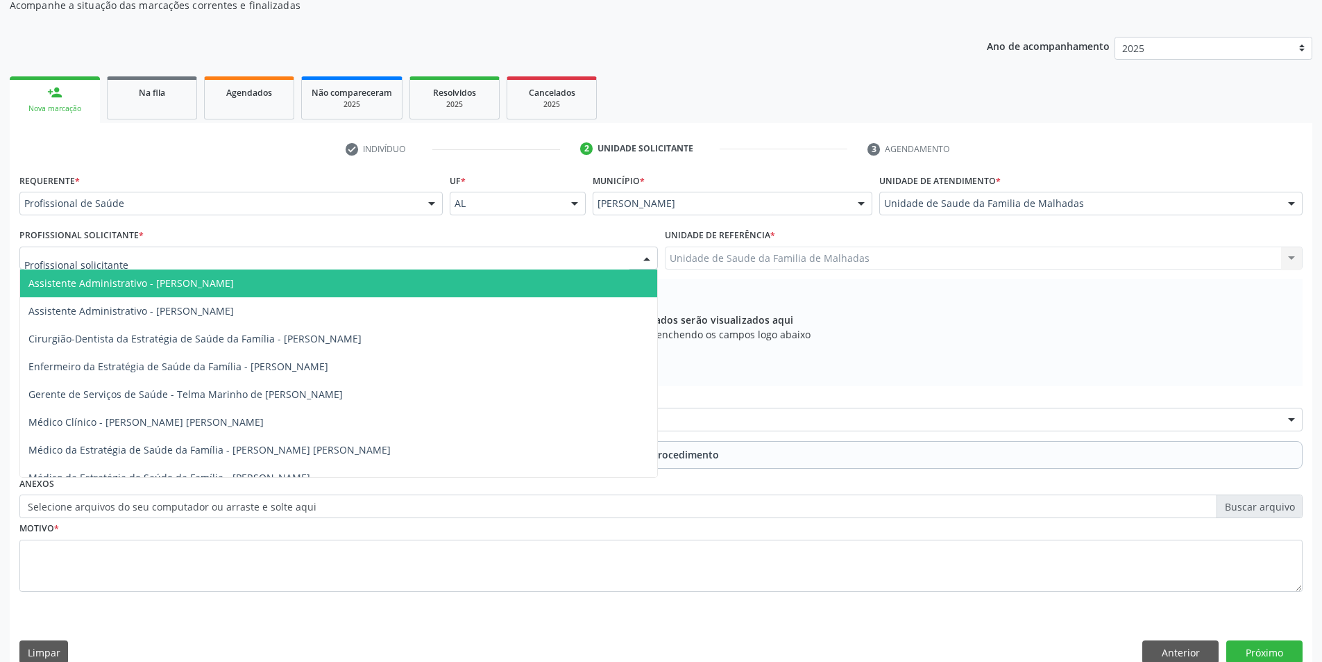
click at [603, 257] on div at bounding box center [338, 258] width 639 height 24
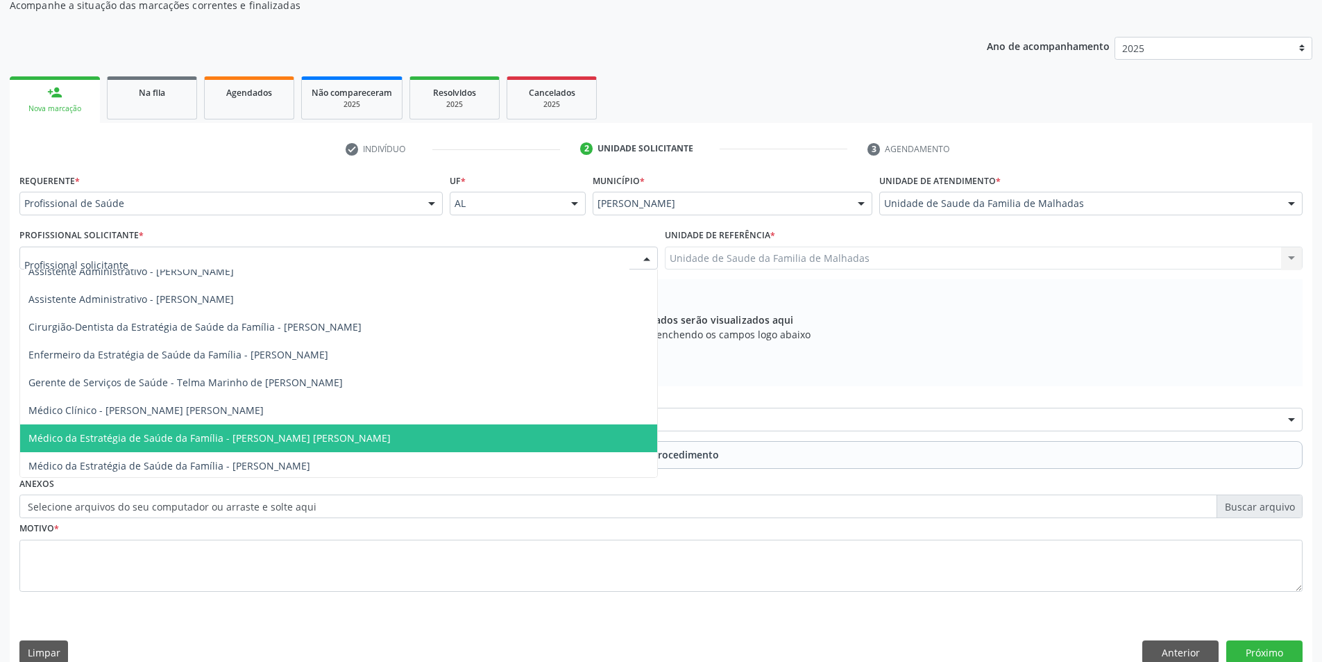
scroll to position [15, 0]
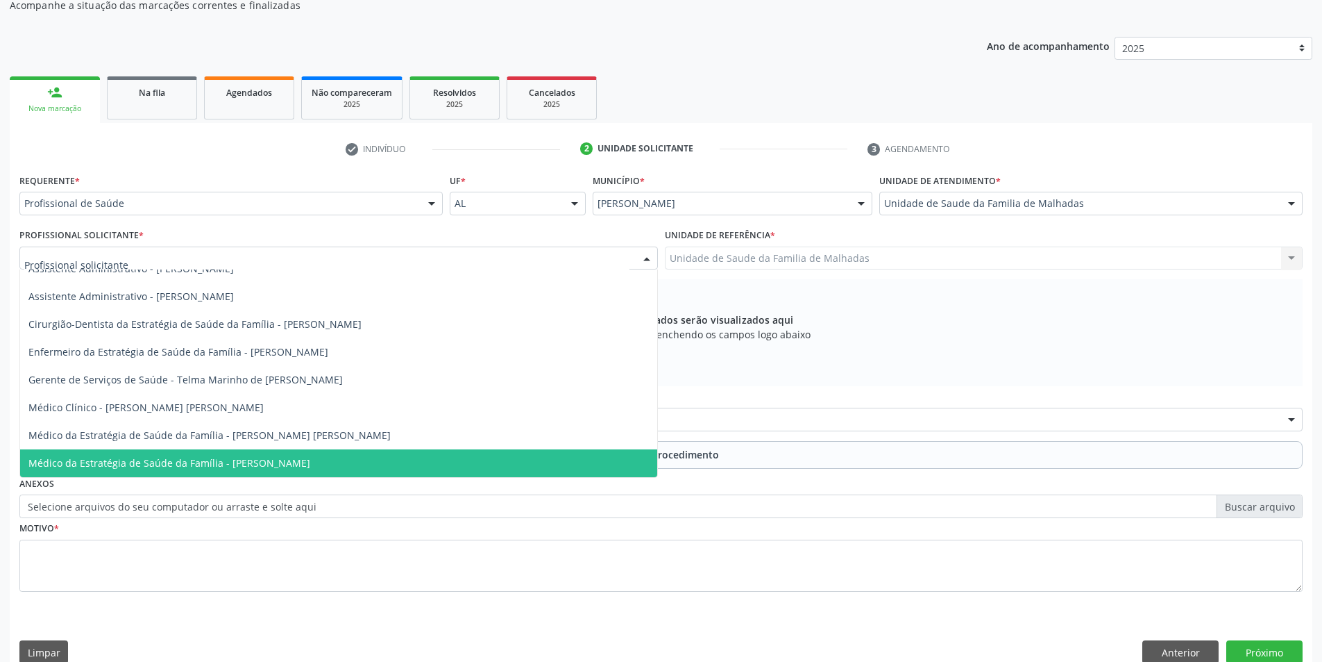
click at [506, 462] on span "Médico da Estratégia de Saúde da Família - [PERSON_NAME]" at bounding box center [338, 463] width 637 height 28
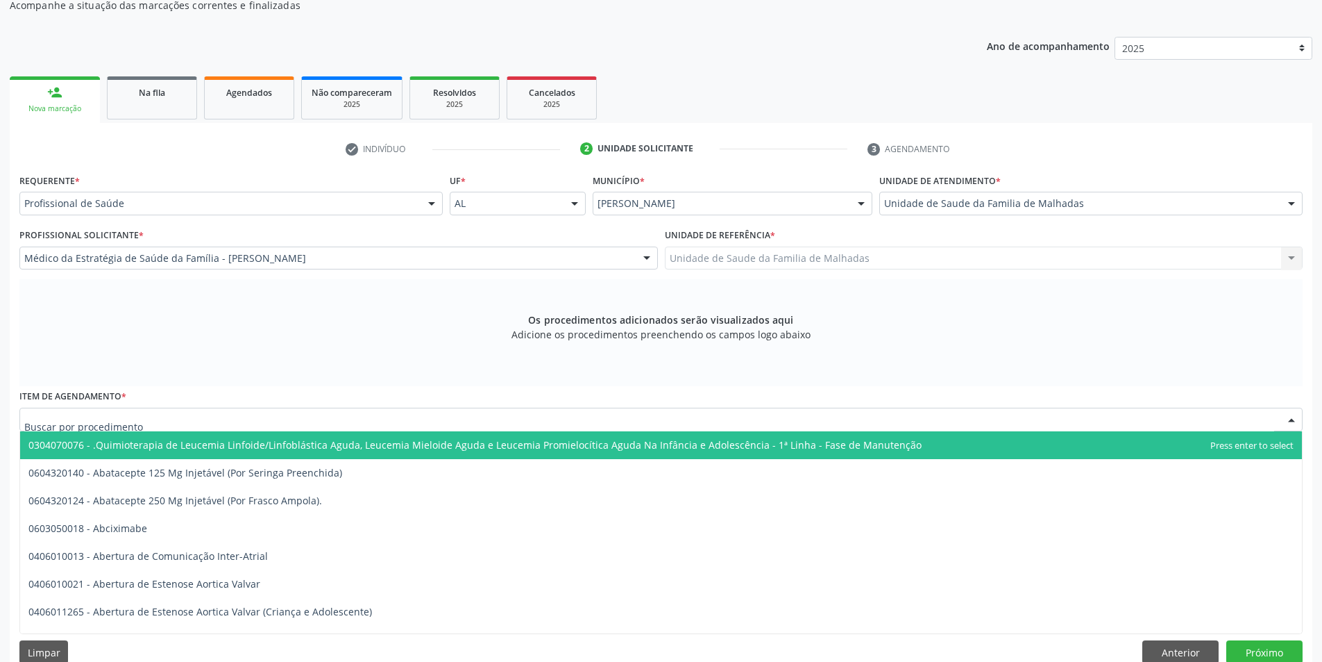
click at [180, 419] on div at bounding box center [661, 419] width 1284 height 24
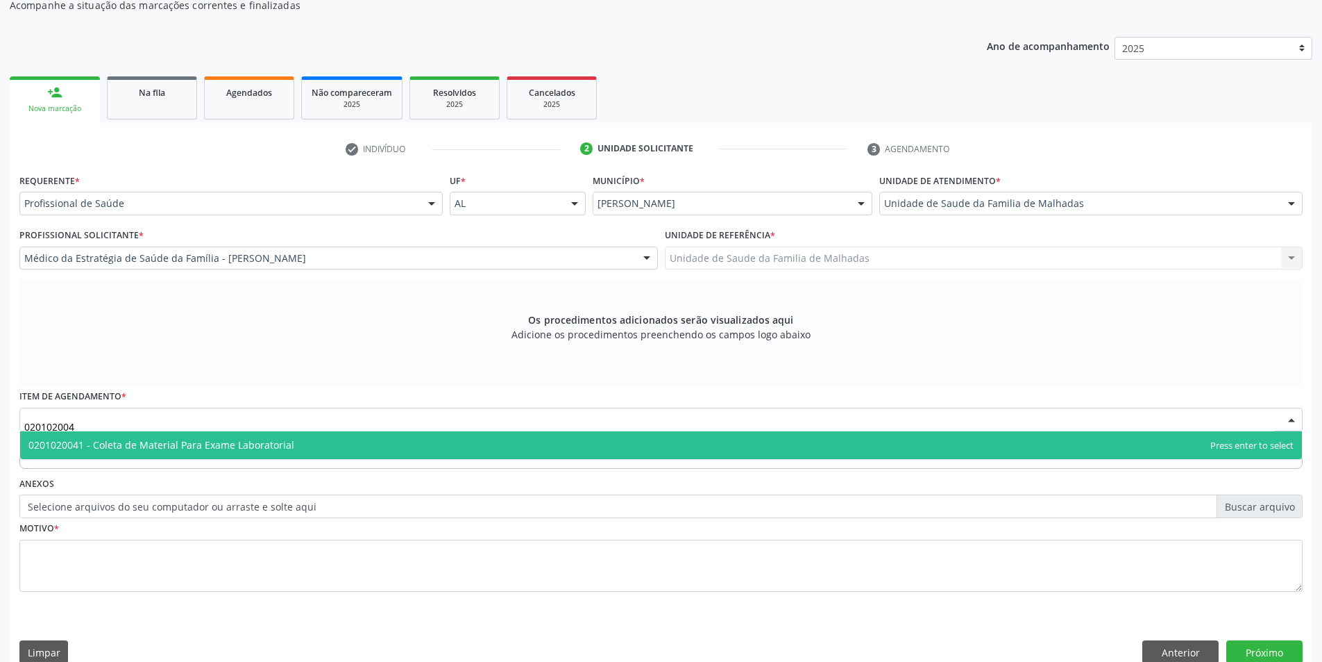
type input "0201020041"
click at [215, 441] on span "0201020041 - Coleta de Material Para Exame Laboratorial" at bounding box center [161, 444] width 266 height 13
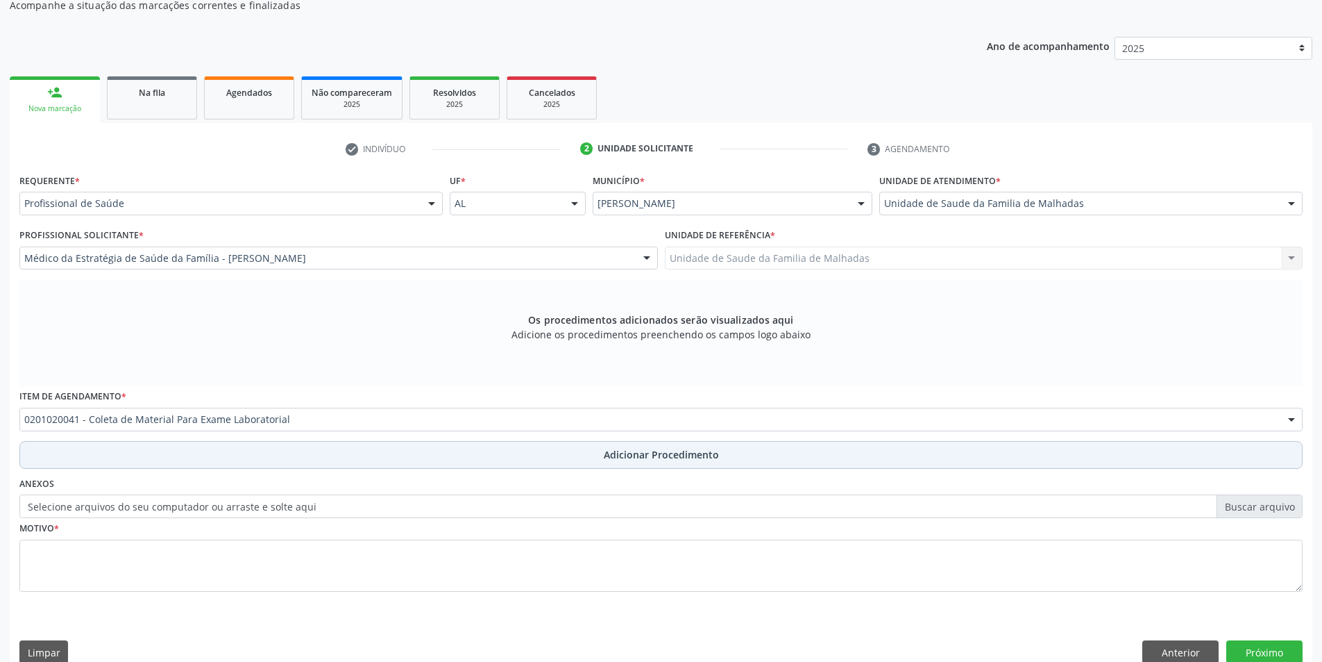
click at [625, 455] on span "Adicionar Procedimento" at bounding box center [661, 454] width 115 height 15
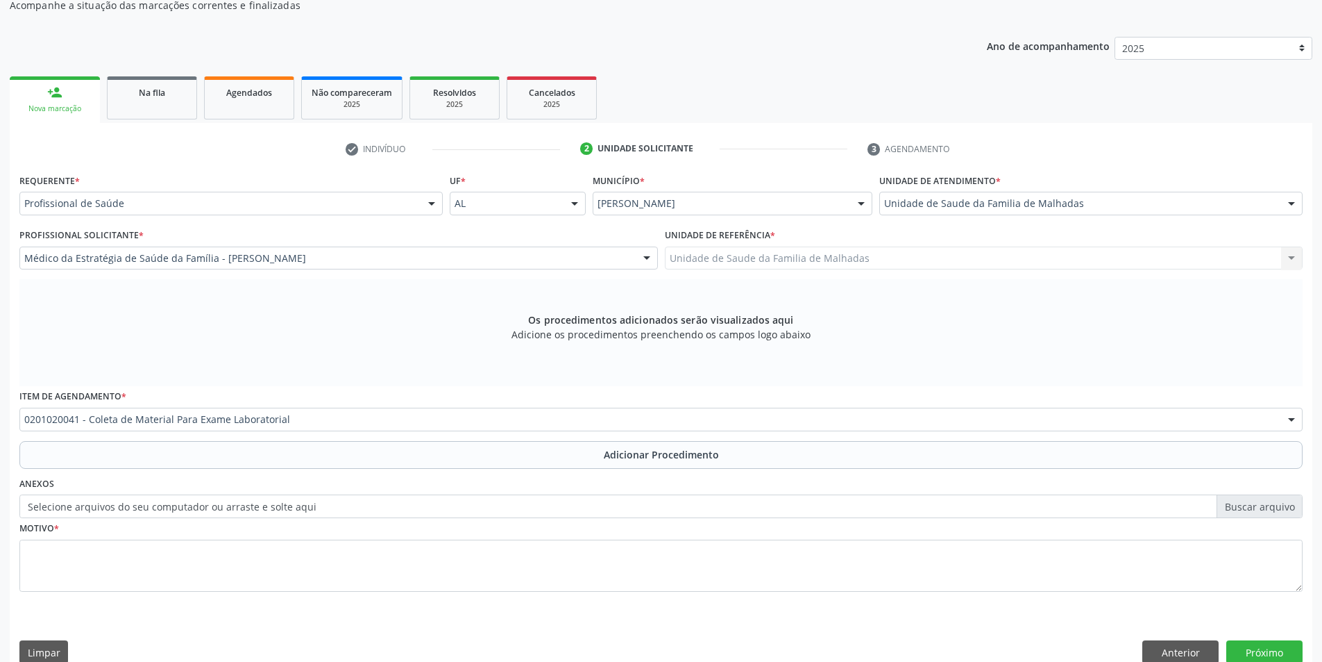
scroll to position [119, 0]
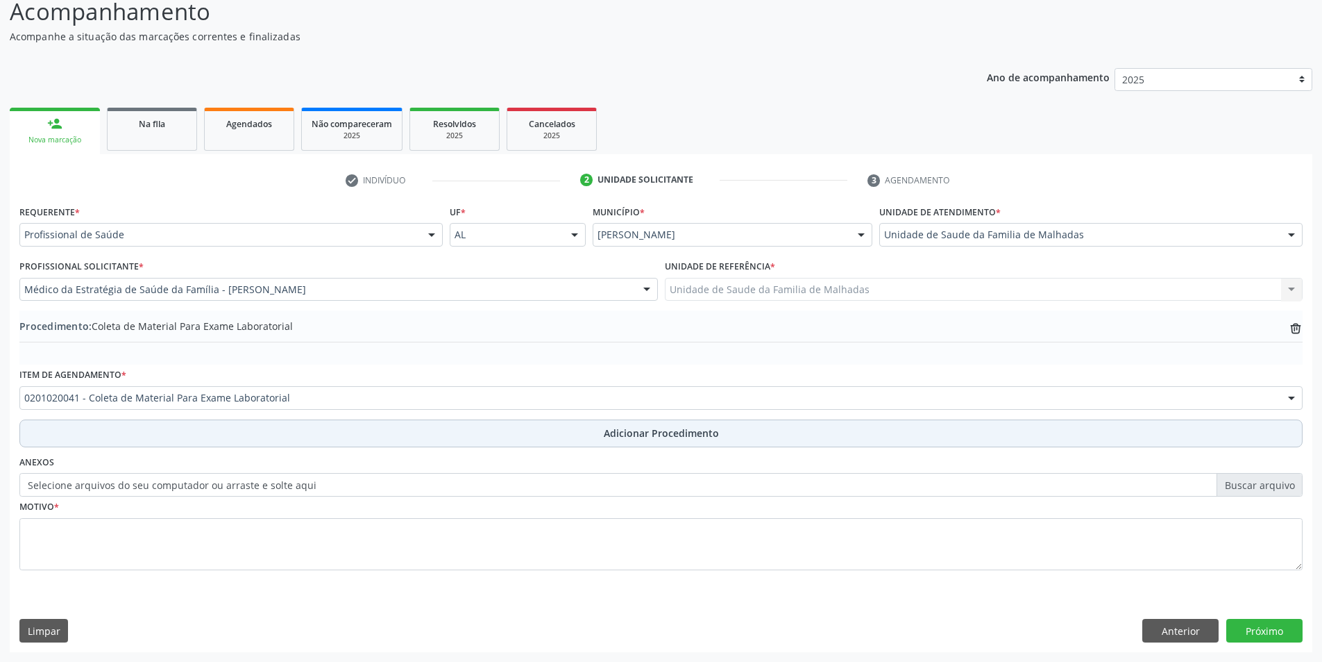
click at [620, 432] on span "Adicionar Procedimento" at bounding box center [661, 433] width 115 height 15
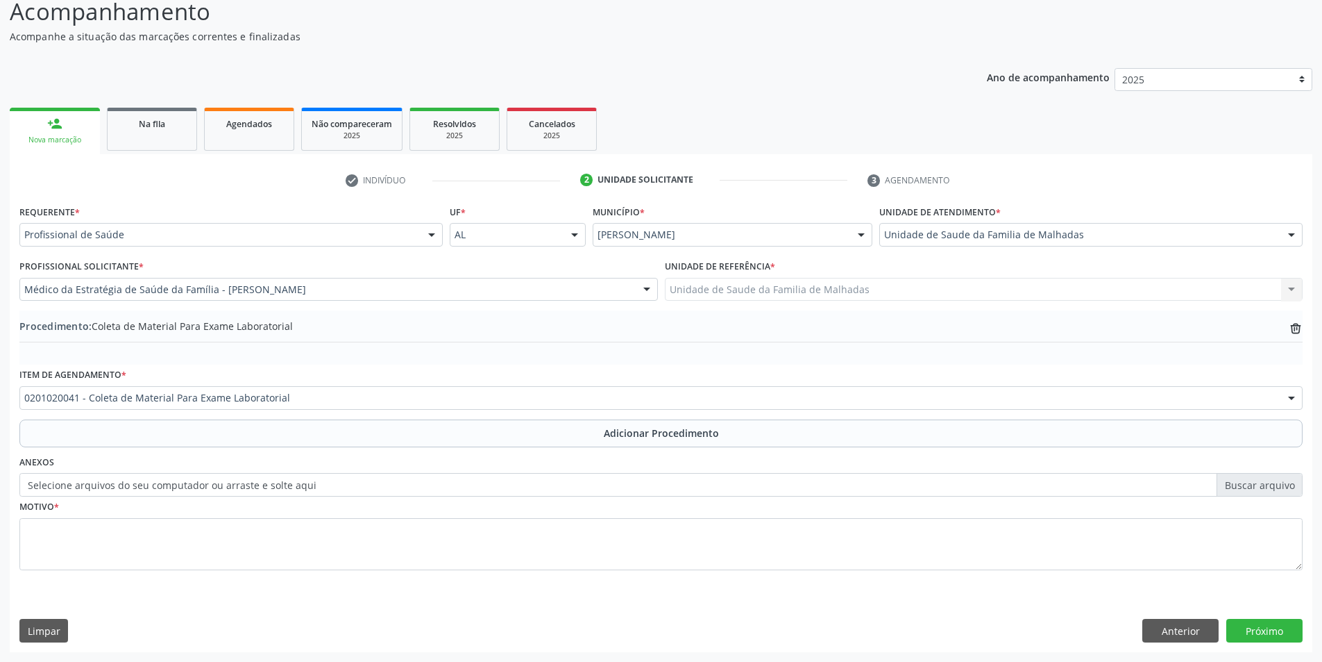
scroll to position [151, 0]
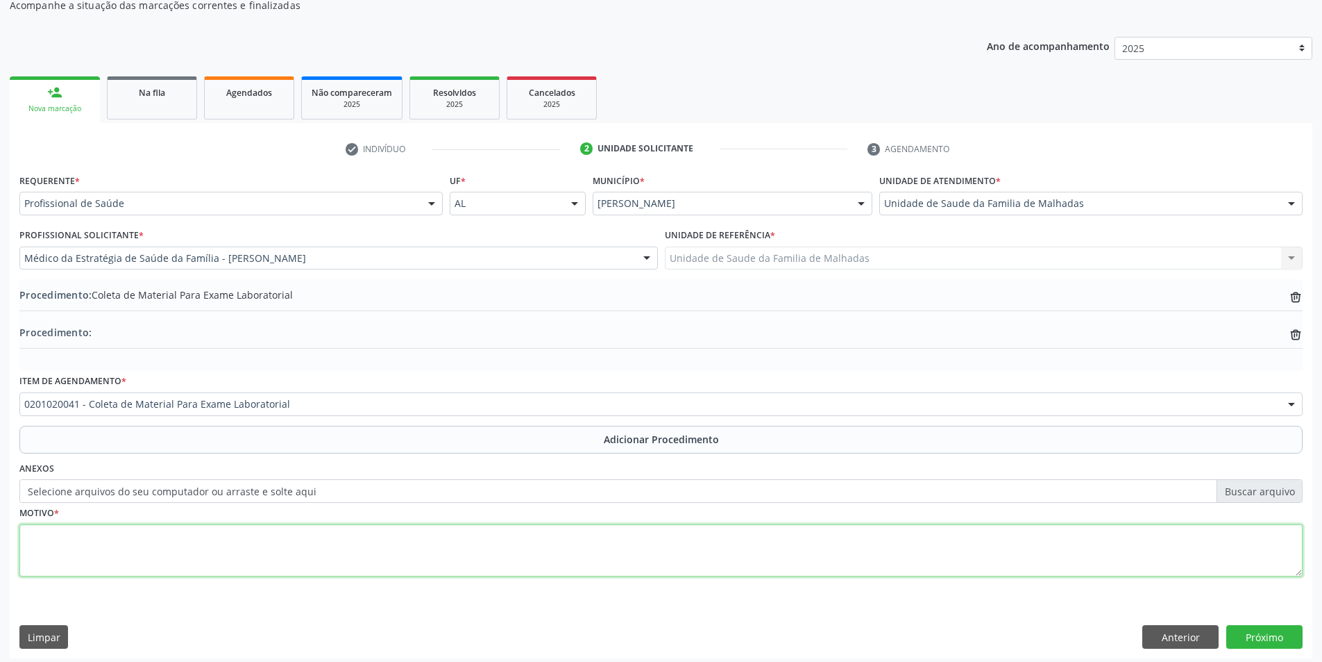
click at [139, 544] on textarea at bounding box center [661, 550] width 1284 height 53
type textarea "ROTINA DO IDOSO"
click at [1277, 633] on button "Próximo" at bounding box center [1265, 637] width 76 height 24
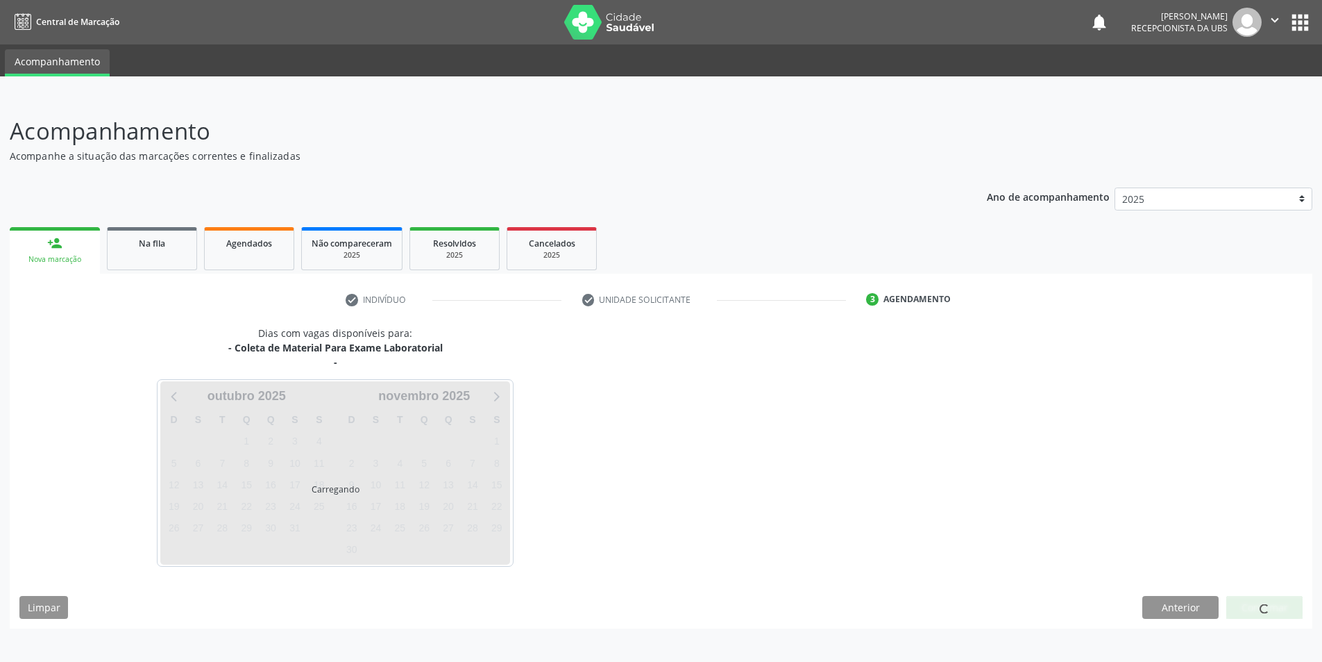
scroll to position [0, 0]
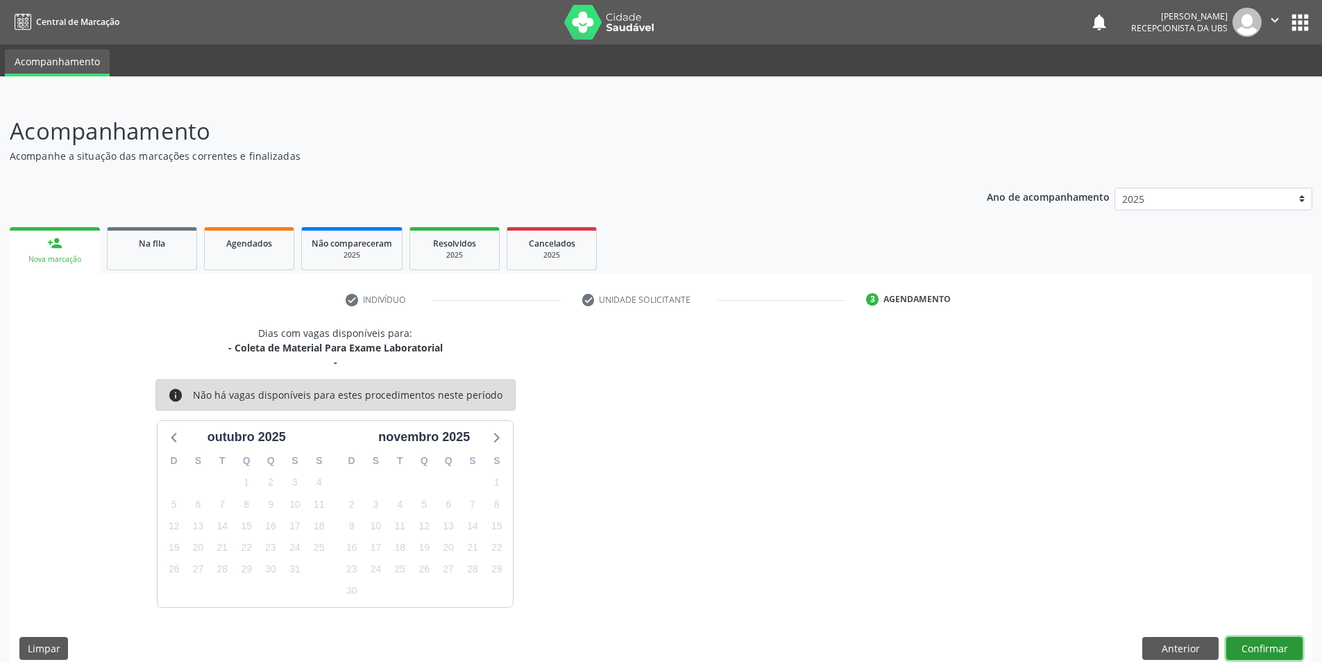
click at [1281, 644] on button "Confirmar" at bounding box center [1265, 649] width 76 height 24
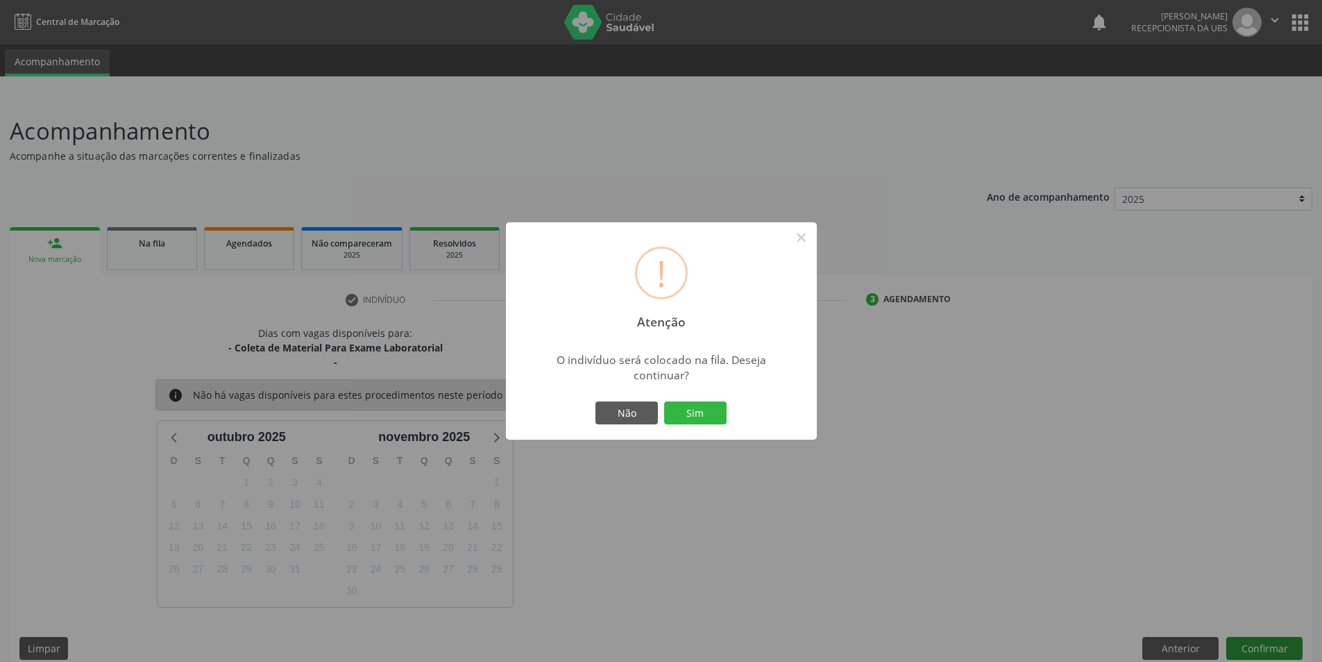
click at [1281, 644] on div "! Atenção × O indivíduo será colocado na fila. Deseja continuar? Não Sim" at bounding box center [661, 331] width 1322 height 662
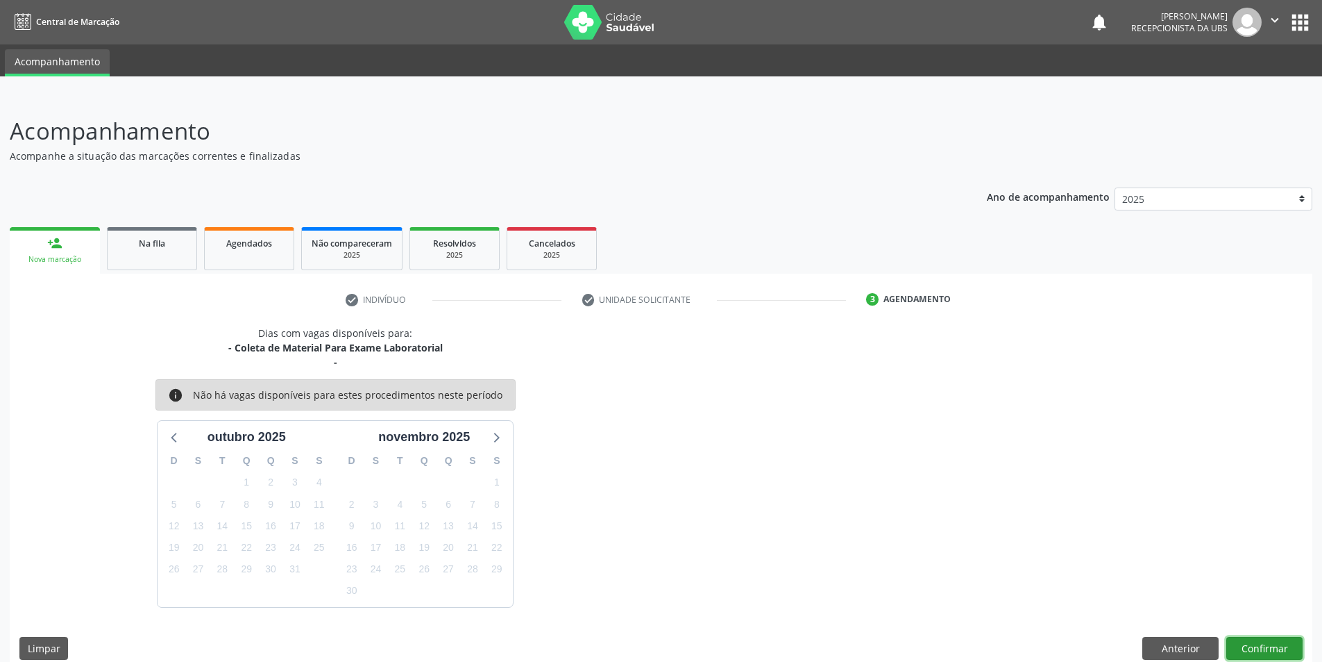
click at [1281, 644] on button "Confirmar" at bounding box center [1265, 649] width 76 height 24
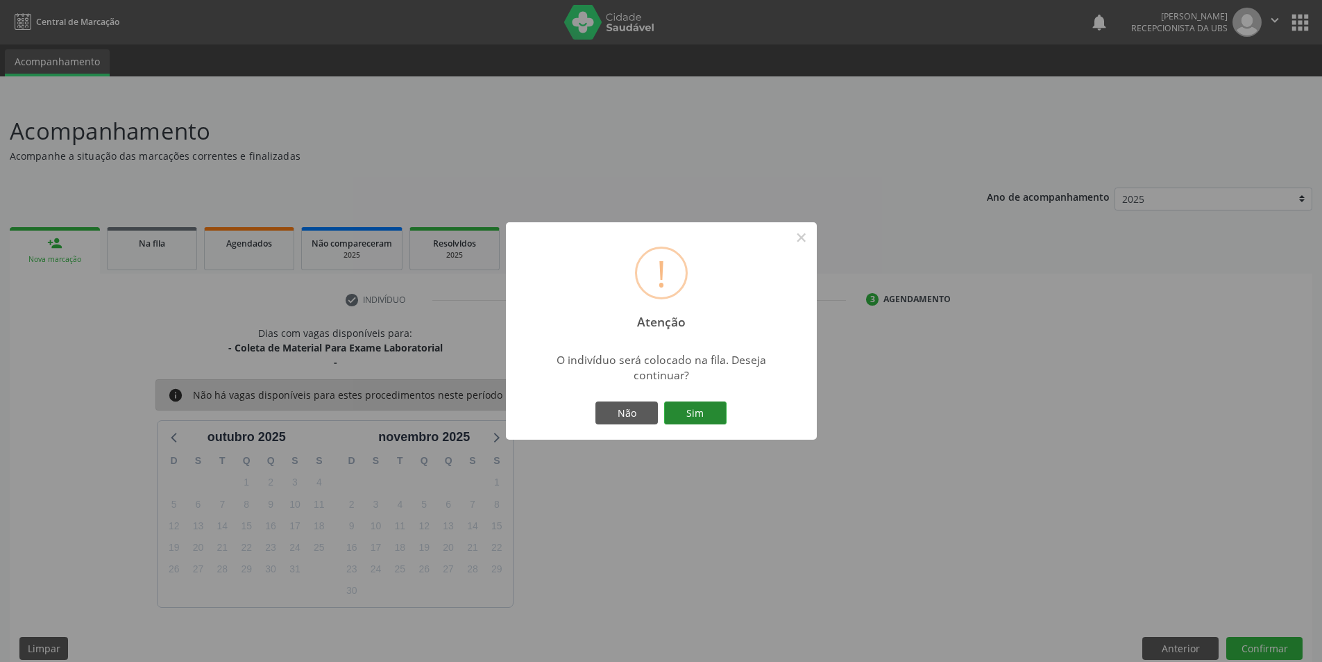
click at [699, 403] on button "Sim" at bounding box center [695, 413] width 62 height 24
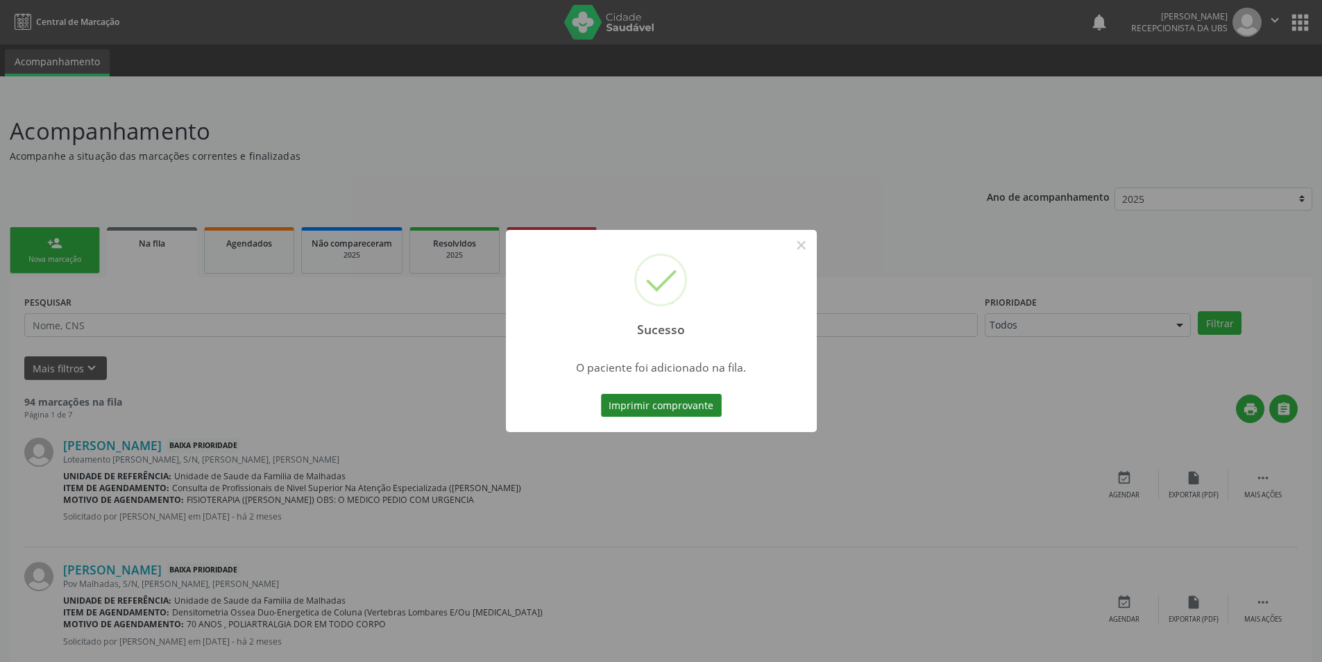
click at [702, 401] on button "Imprimir comprovante" at bounding box center [661, 406] width 121 height 24
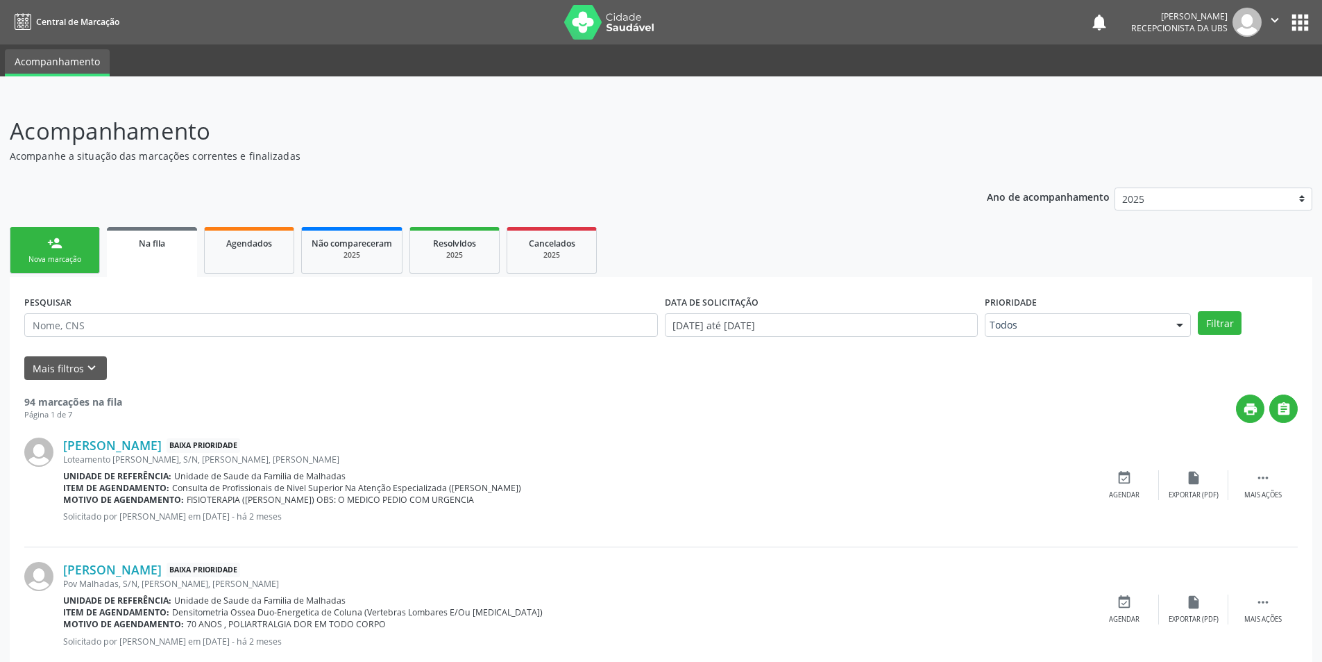
click at [56, 242] on div "person_add" at bounding box center [54, 242] width 15 height 15
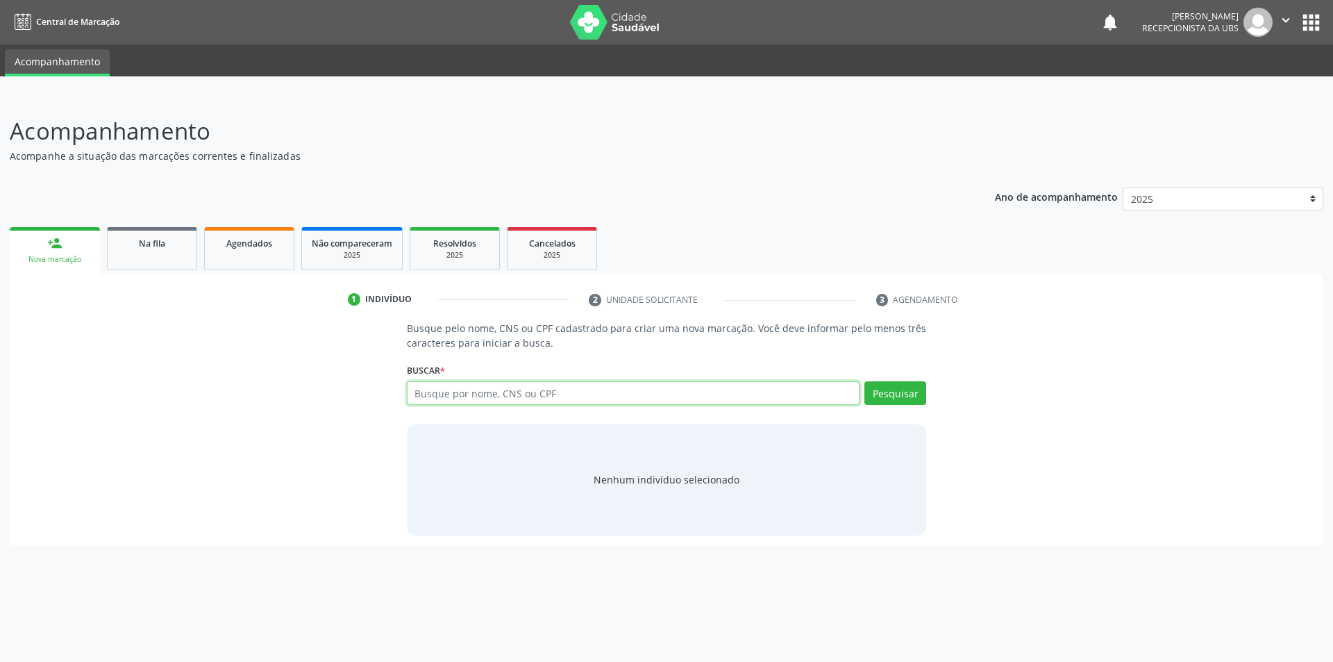
click at [469, 395] on input "text" at bounding box center [633, 393] width 453 height 24
type input "702400558451028"
click at [895, 396] on button "Pesquisar" at bounding box center [895, 393] width 62 height 24
type input "702400558451028"
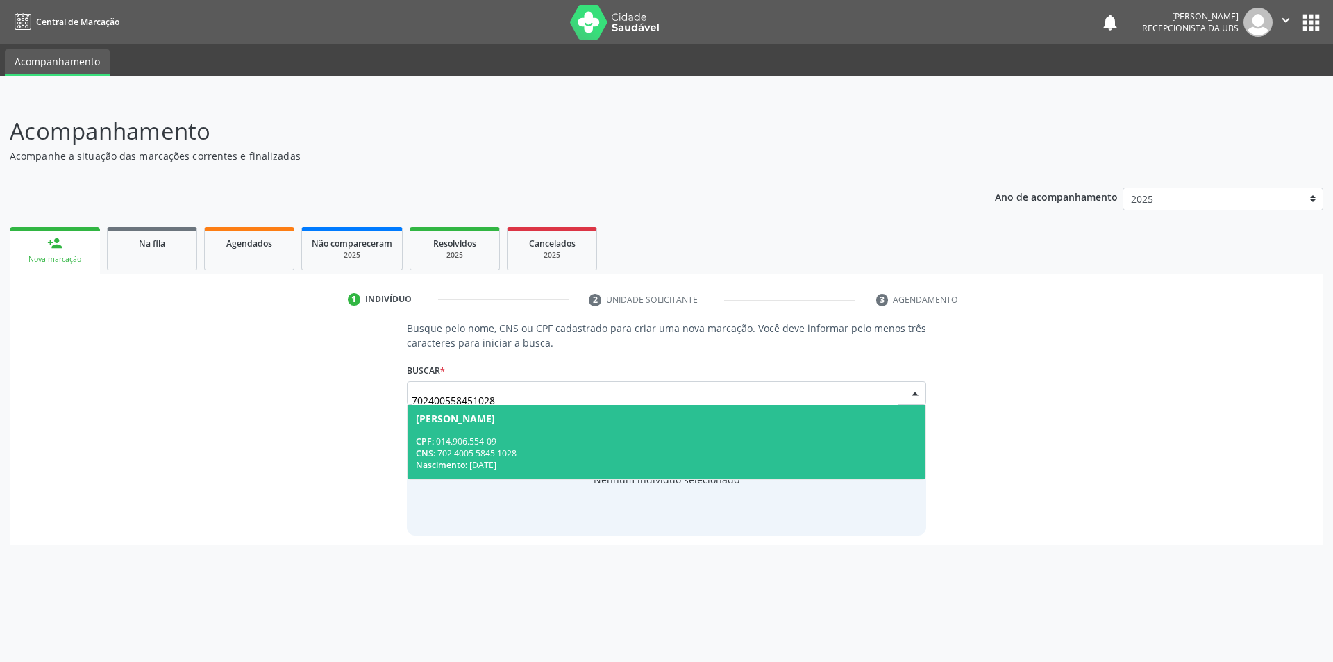
click at [609, 453] on div "CNS: 702 4005 5845 1028" at bounding box center [667, 453] width 502 height 12
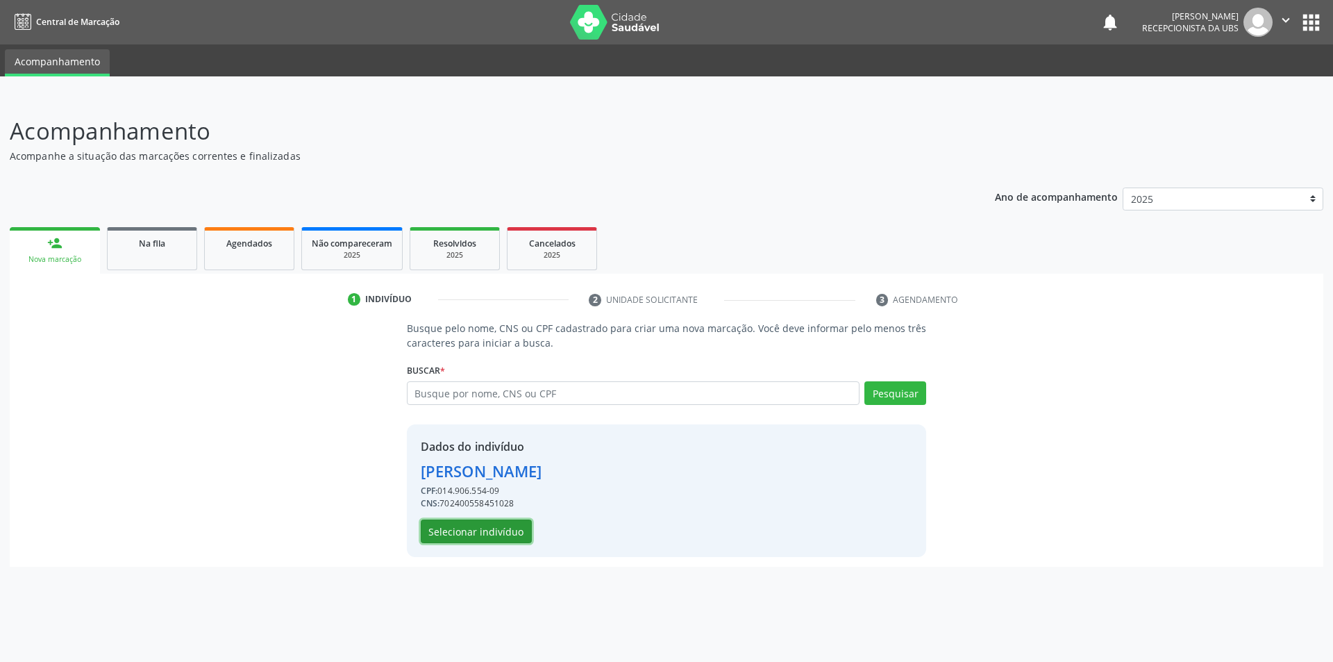
click at [439, 519] on button "Selecionar indivíduo" at bounding box center [476, 531] width 111 height 24
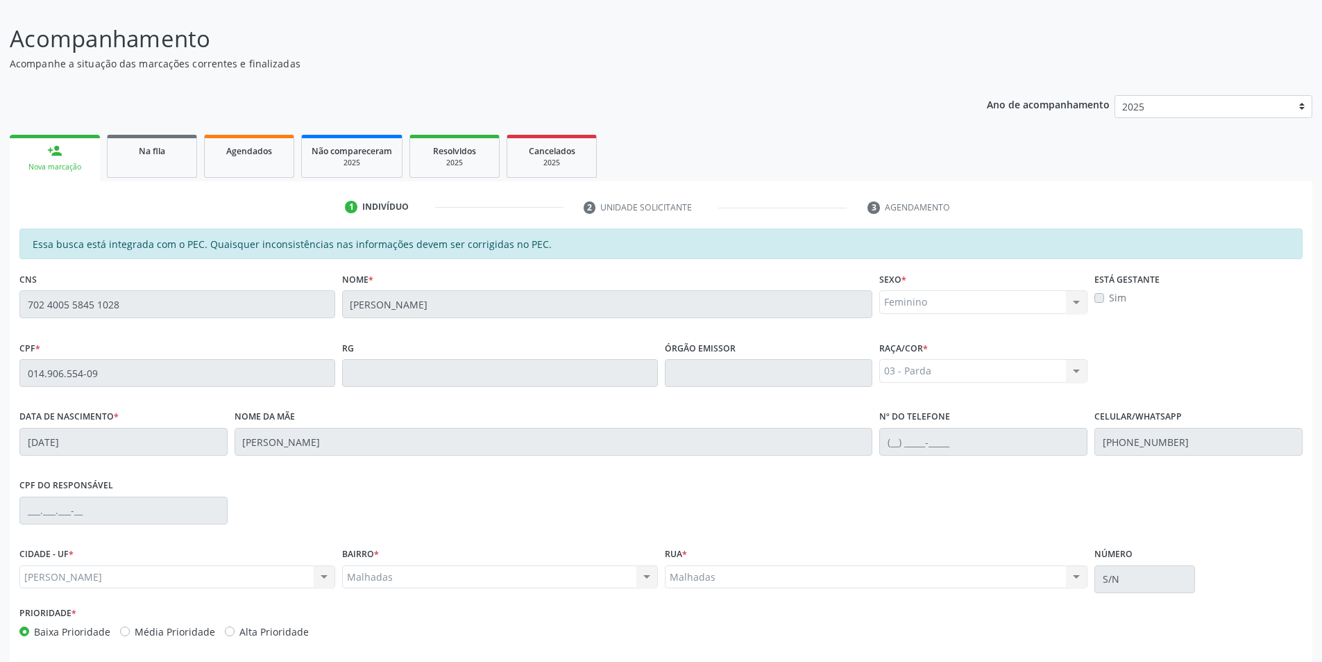
scroll to position [151, 0]
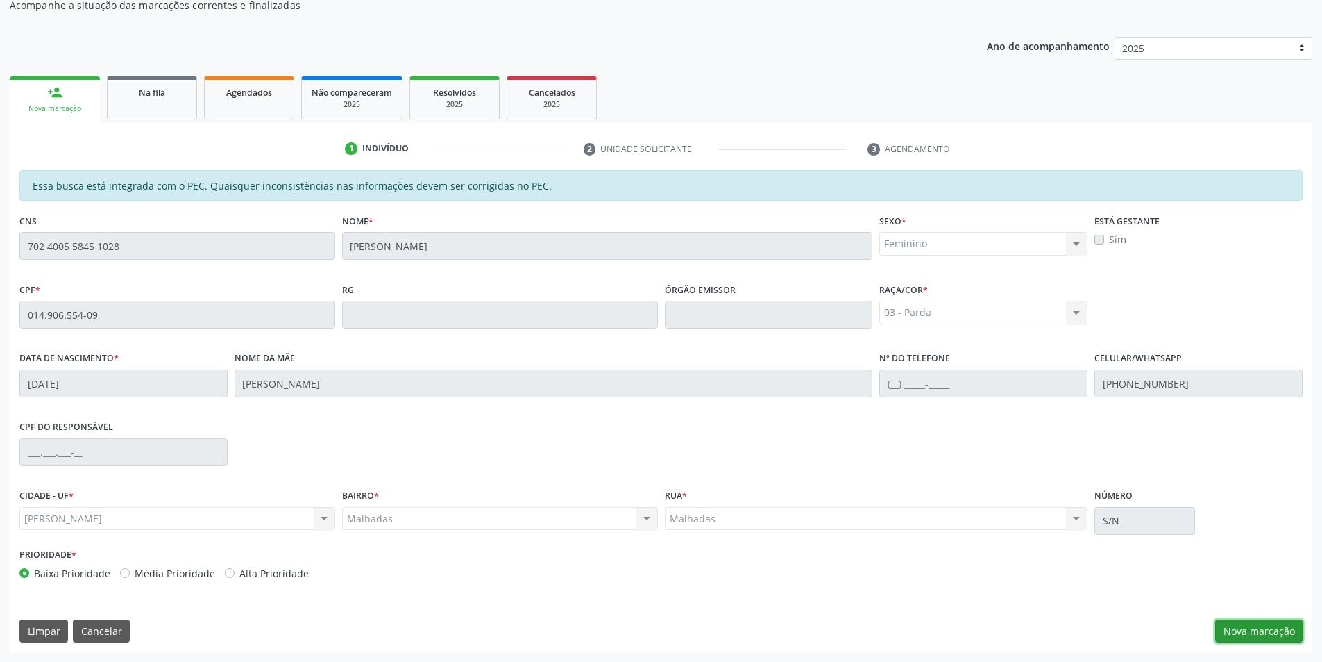
click at [1277, 634] on button "Nova marcação" at bounding box center [1259, 631] width 87 height 24
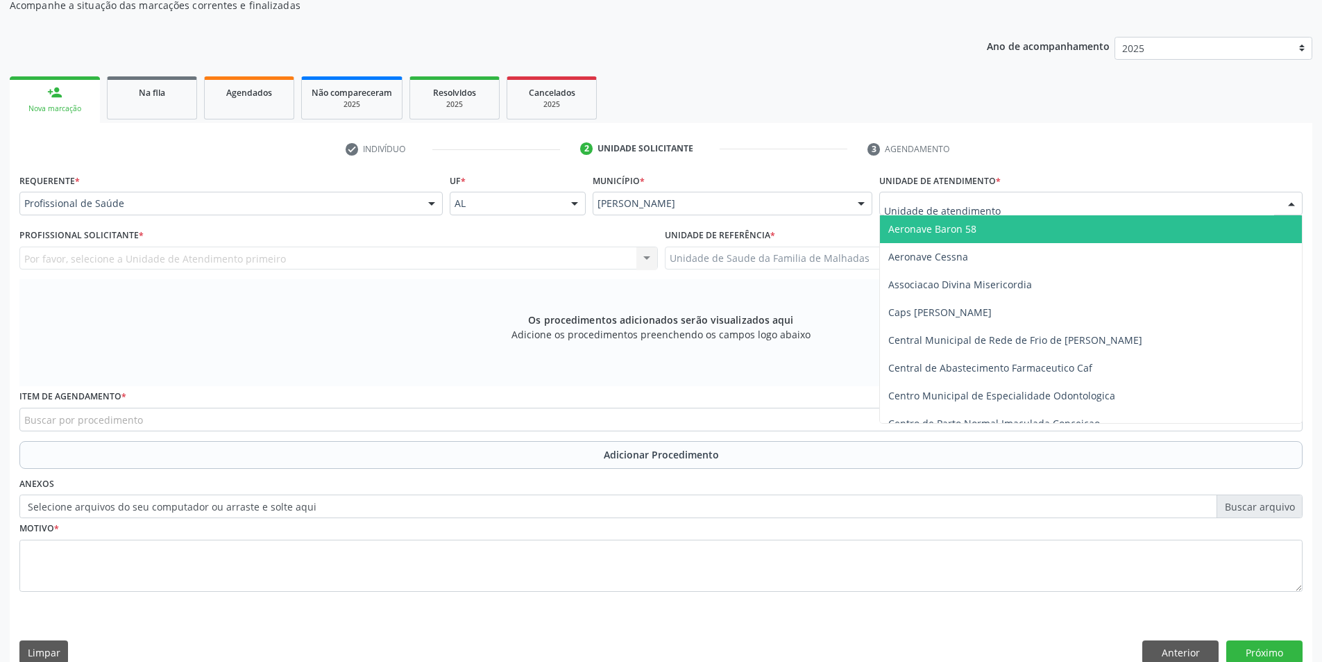
click at [1077, 205] on div at bounding box center [1091, 204] width 423 height 24
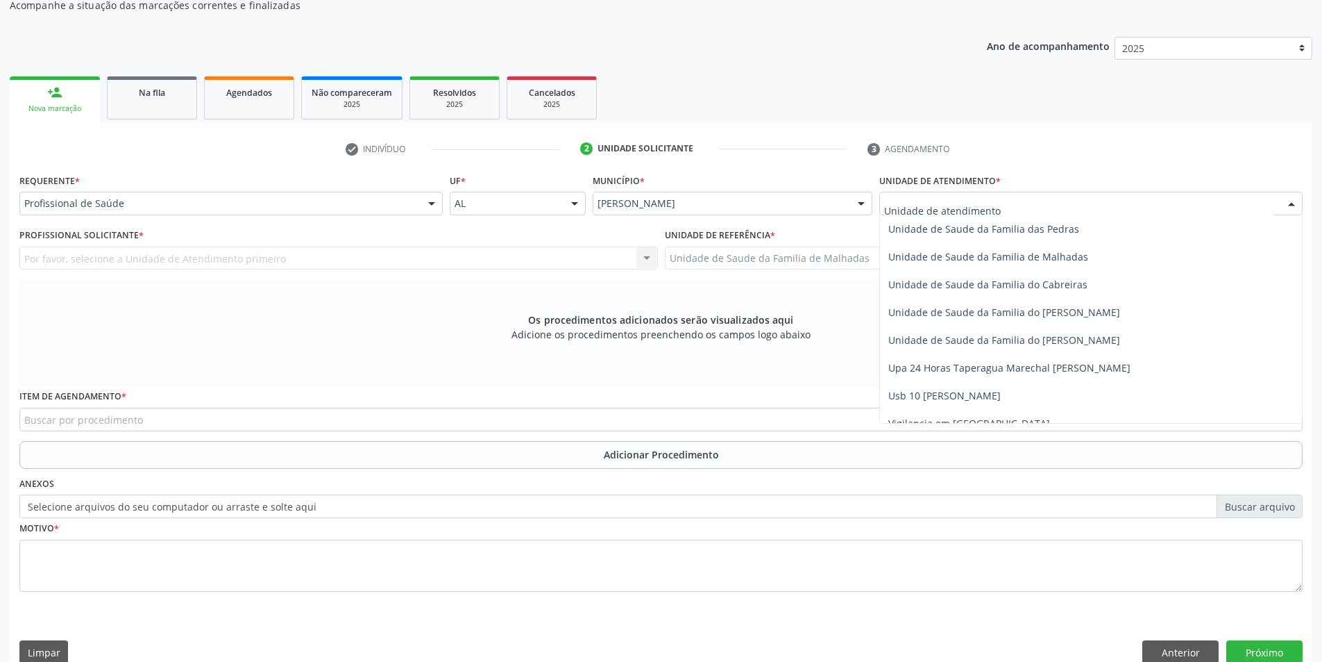
scroll to position [1098, 0]
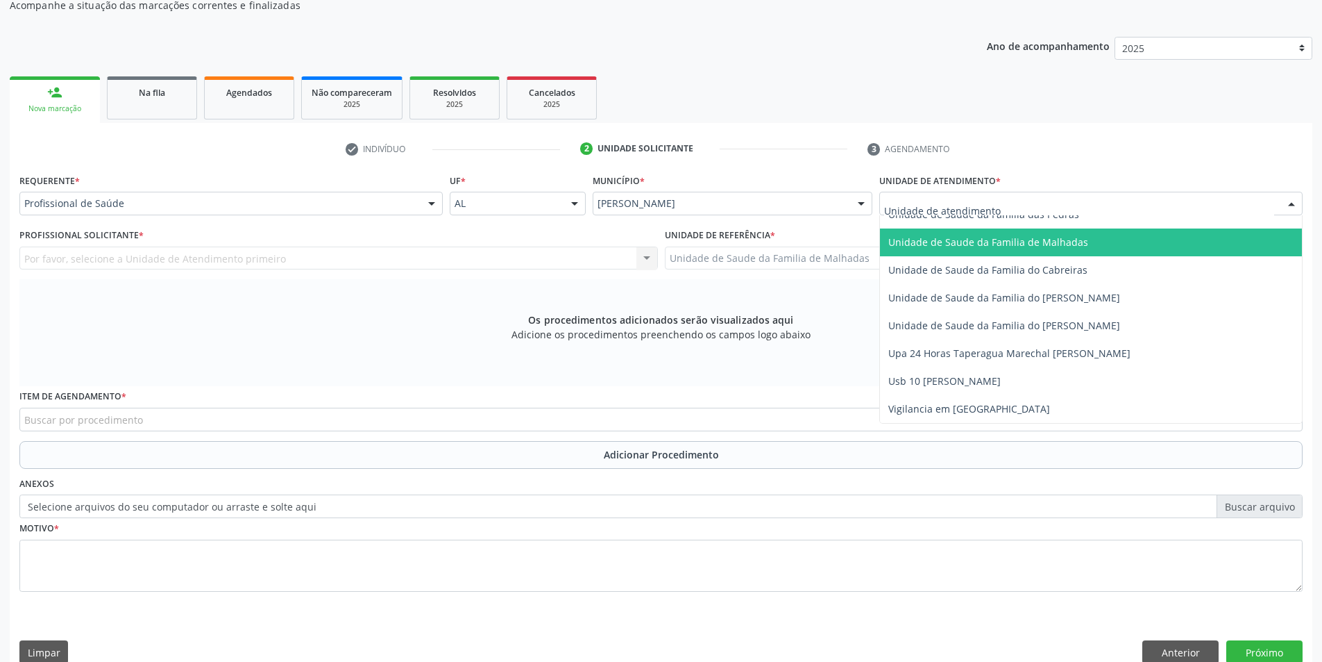
click at [1050, 251] on span "Unidade de Saude da Familia de Malhadas" at bounding box center [1091, 242] width 422 height 28
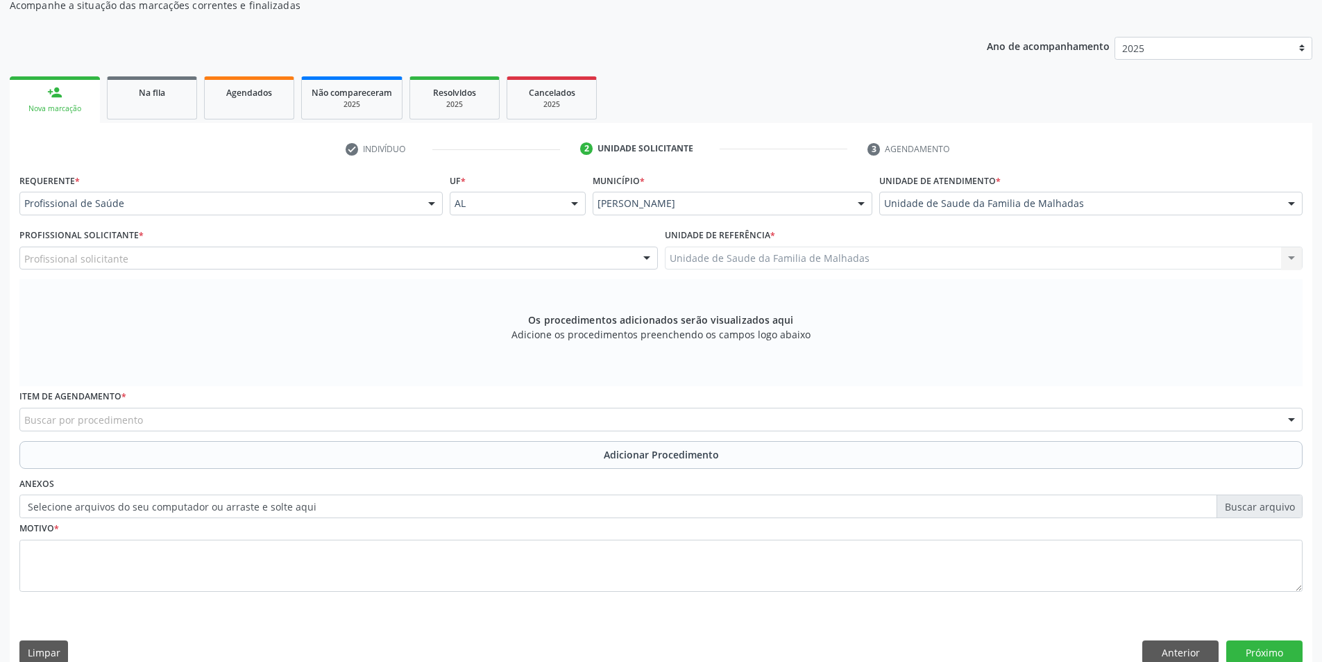
click at [582, 274] on div "Profissional Solicitante * Profissional solicitante Assistente Administrativo -…" at bounding box center [339, 252] width 646 height 54
click at [581, 264] on div "Profissional solicitante" at bounding box center [338, 258] width 639 height 24
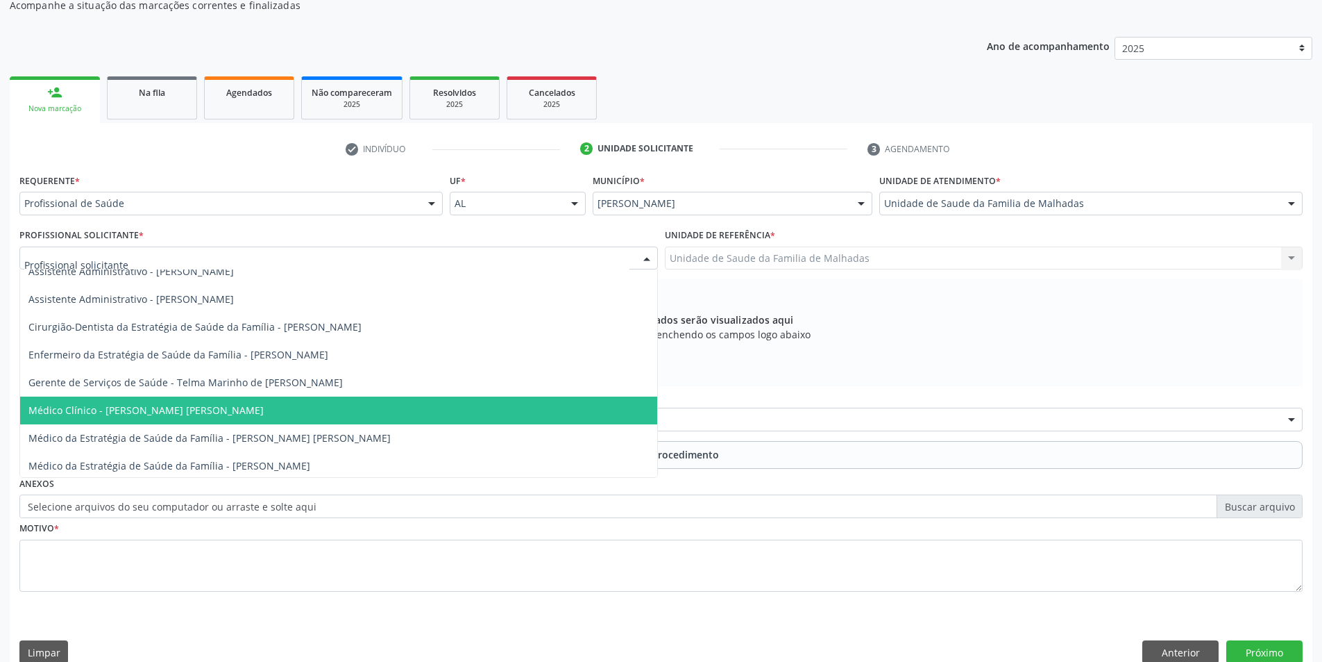
scroll to position [15, 0]
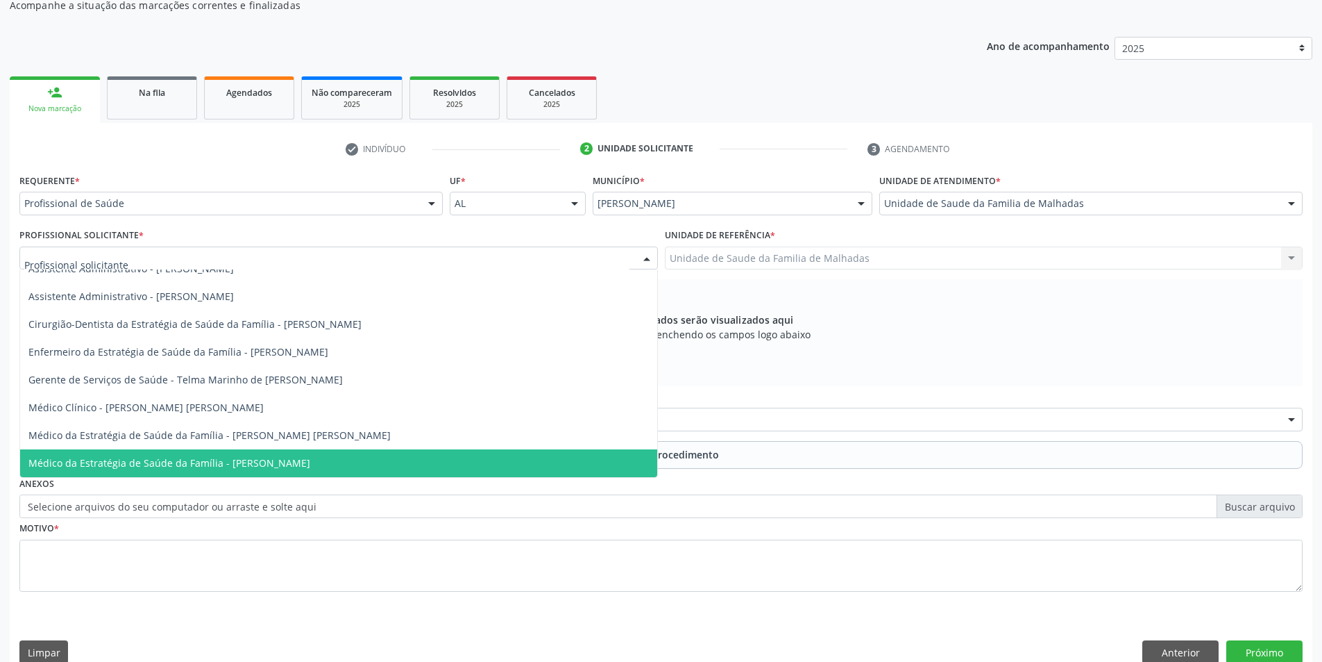
click at [438, 467] on span "Médico da Estratégia de Saúde da Família - [PERSON_NAME]" at bounding box center [338, 463] width 637 height 28
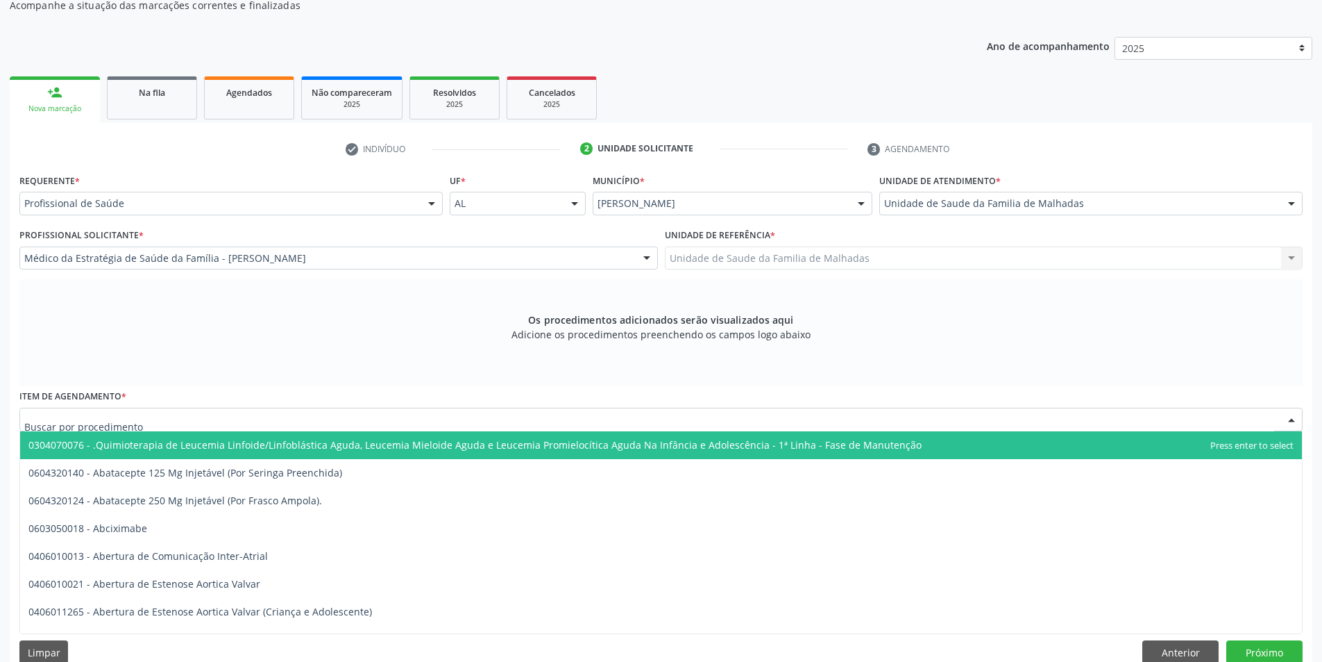
click at [421, 421] on div at bounding box center [661, 419] width 1284 height 24
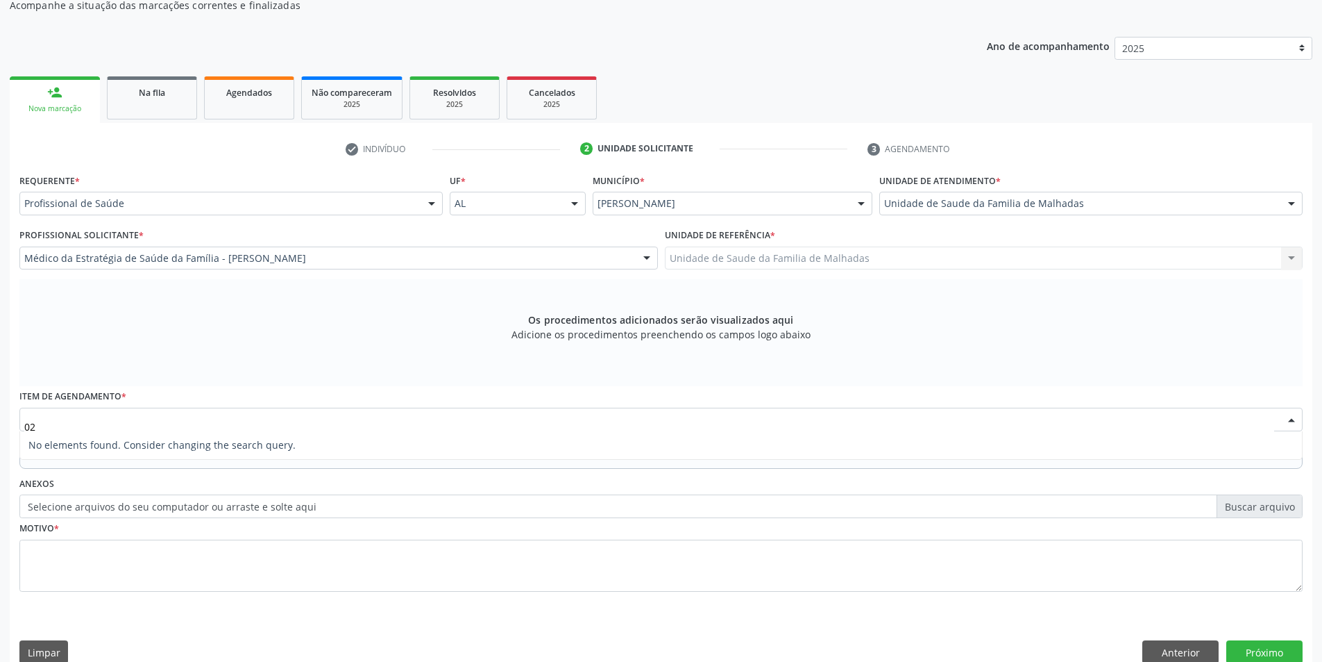
type input "0"
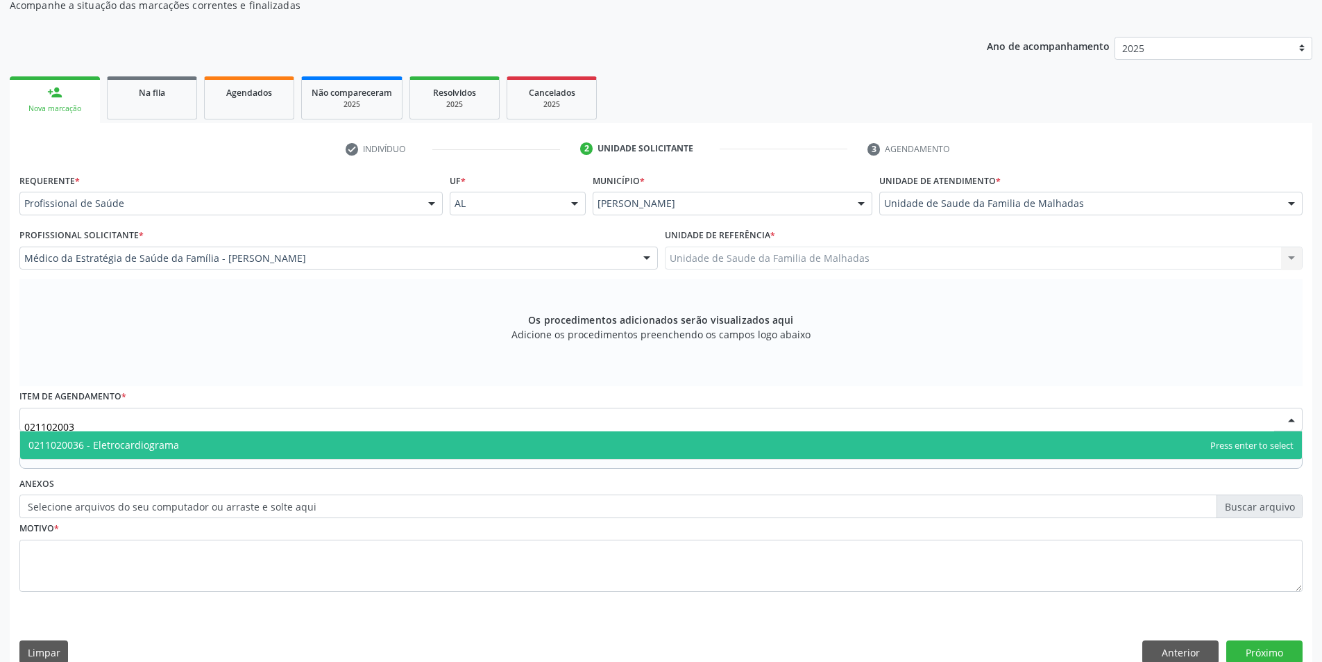
type input "0211020036"
click at [884, 444] on span "0211020036 - Eletrocardiograma" at bounding box center [661, 445] width 1282 height 28
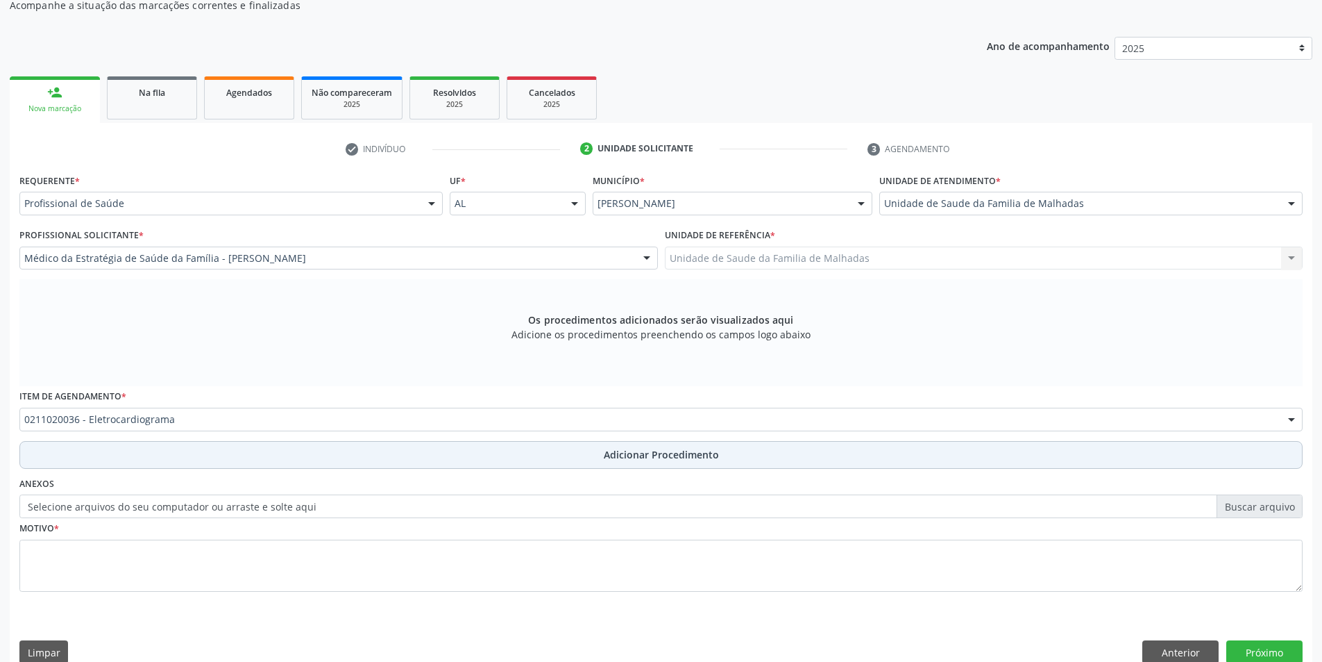
click at [712, 453] on span "Adicionar Procedimento" at bounding box center [661, 454] width 115 height 15
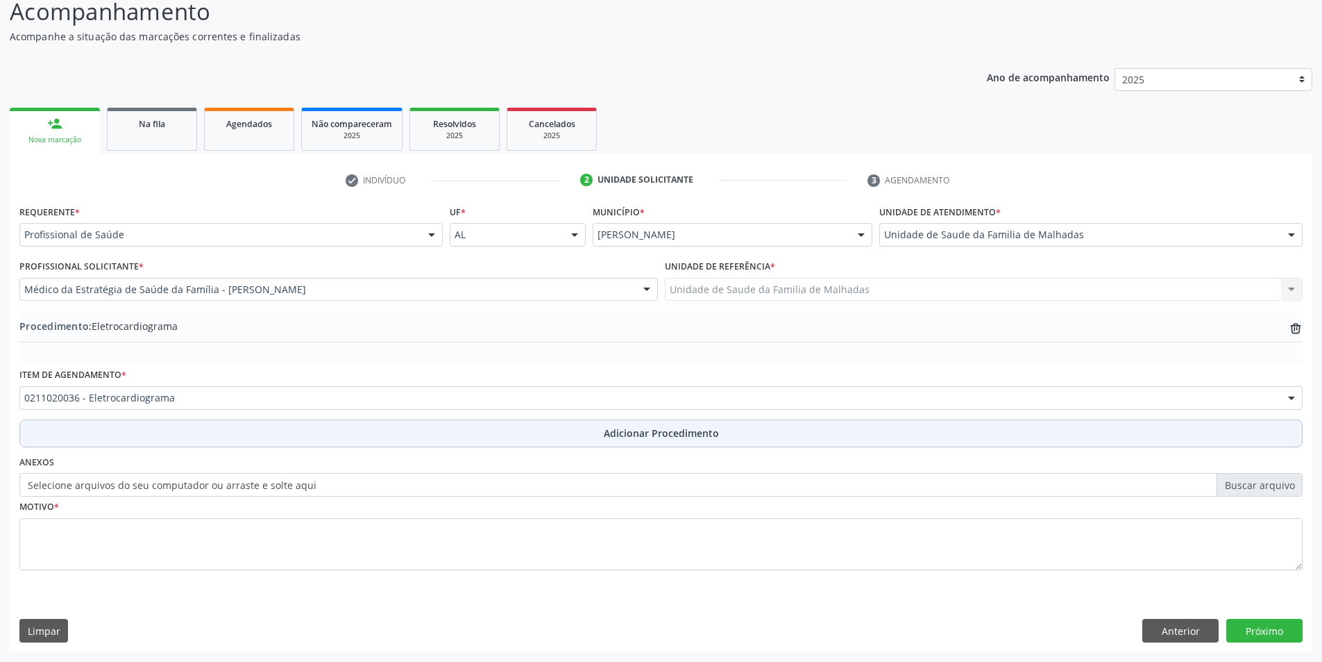
click at [665, 432] on span "Adicionar Procedimento" at bounding box center [661, 433] width 115 height 15
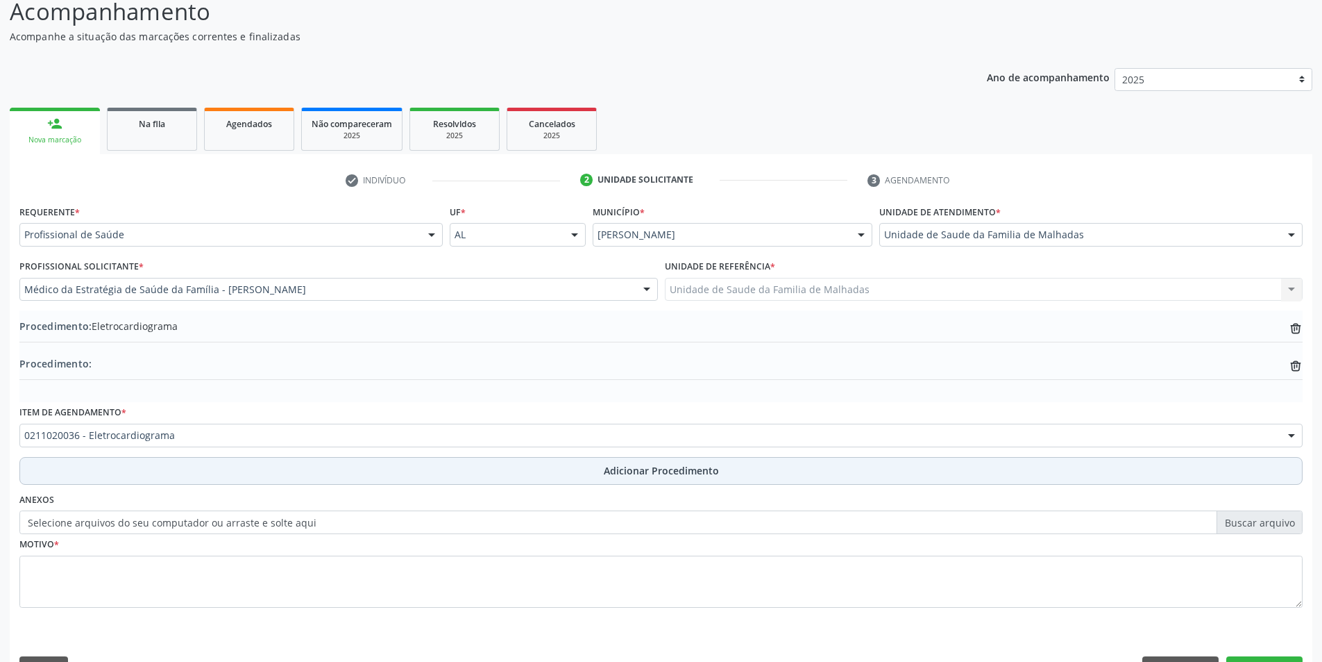
scroll to position [151, 0]
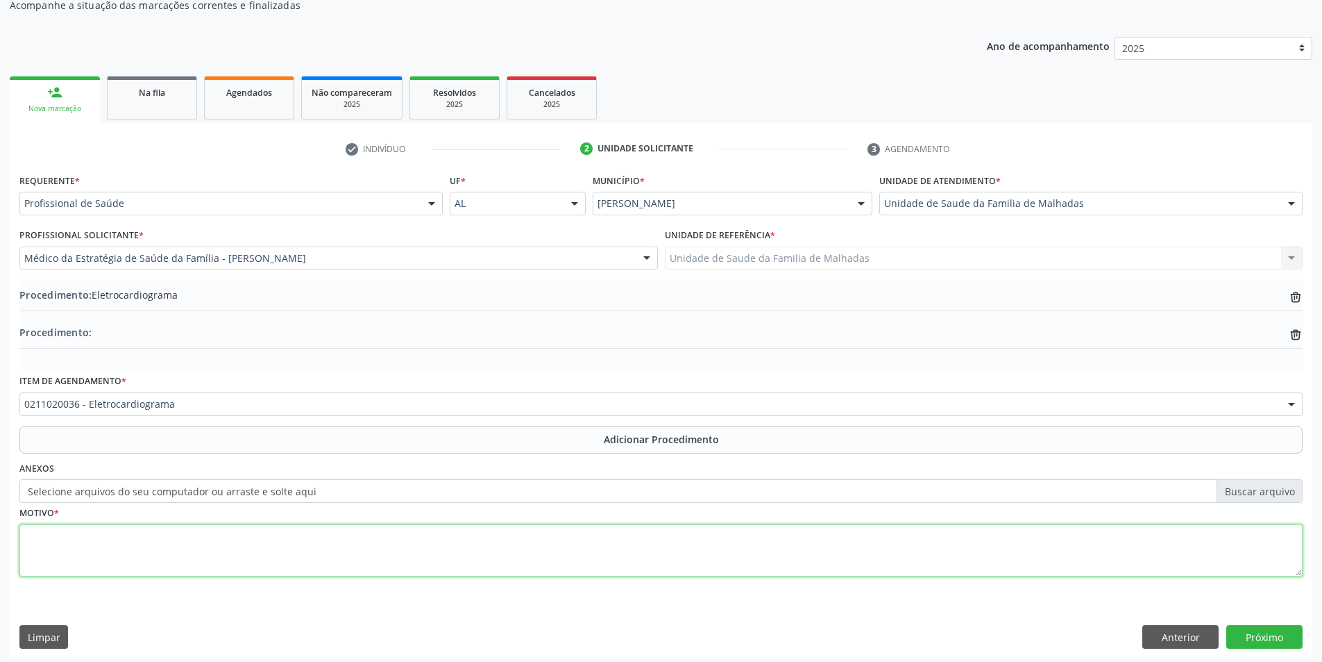
click at [332, 550] on textarea at bounding box center [661, 550] width 1284 height 53
type textarea "RISCO CARDIOVASCULAR"
click at [1270, 632] on button "Próximo" at bounding box center [1265, 637] width 76 height 24
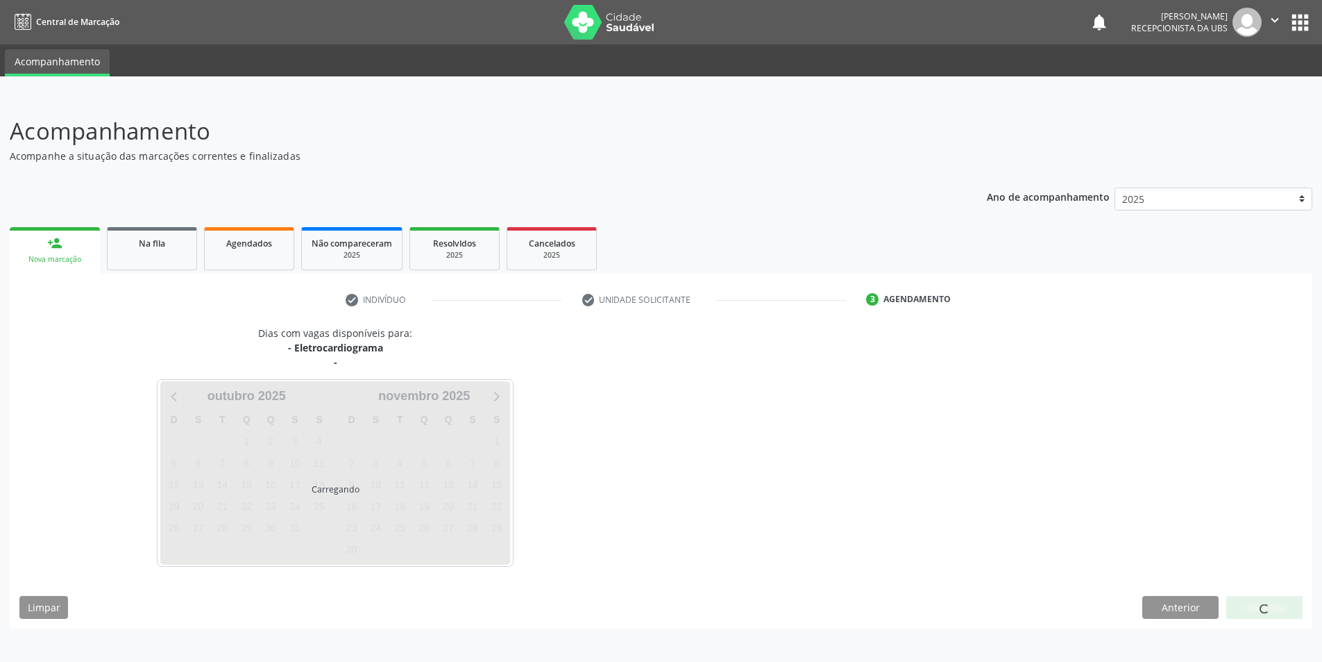
scroll to position [0, 0]
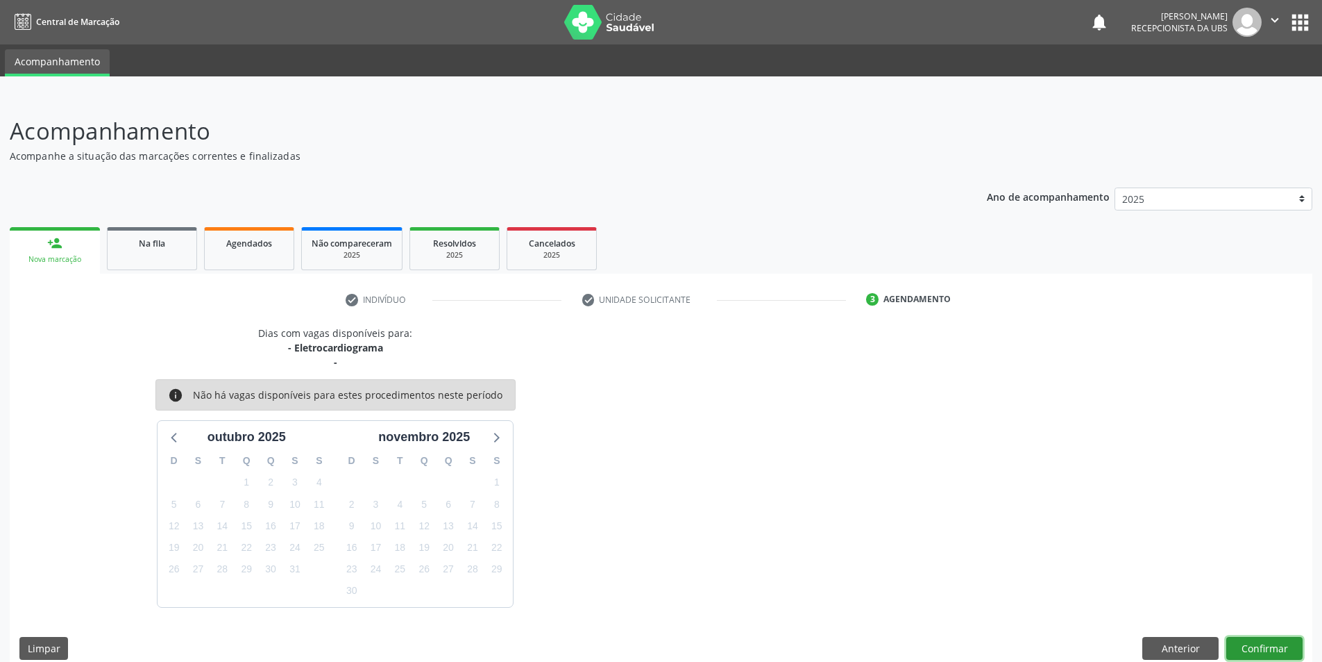
click at [1259, 650] on button "Confirmar" at bounding box center [1265, 649] width 76 height 24
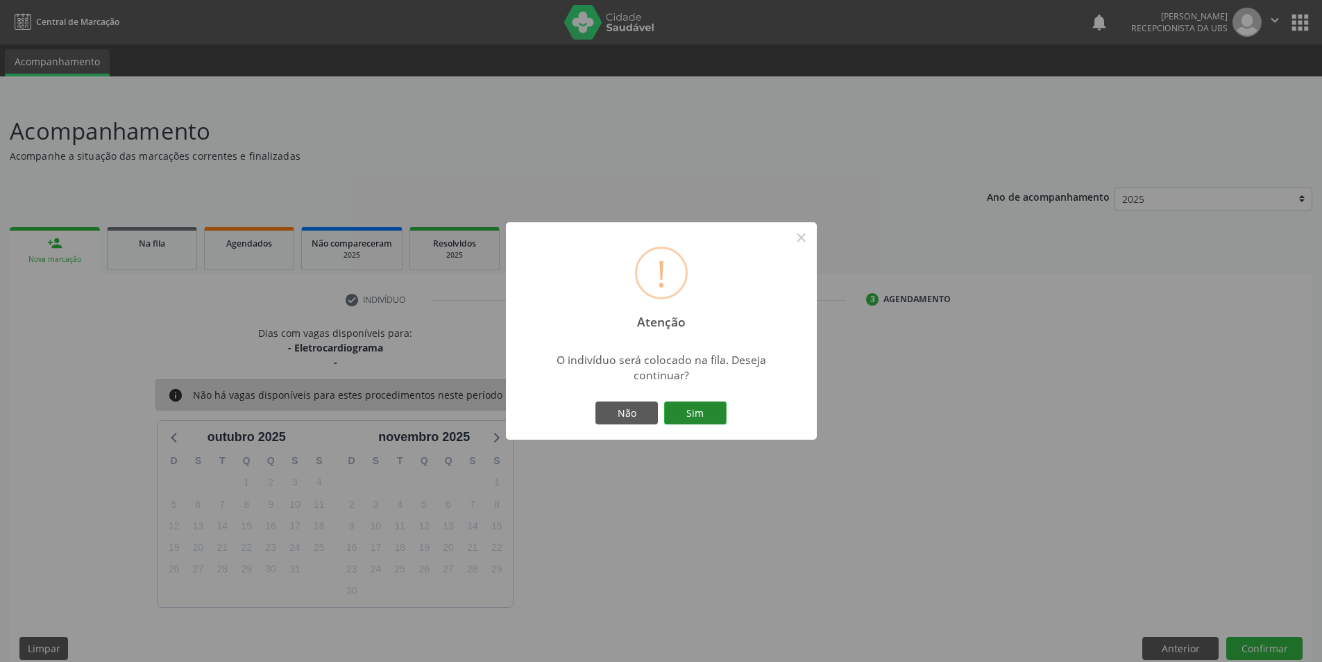
click at [707, 407] on button "Sim" at bounding box center [695, 413] width 62 height 24
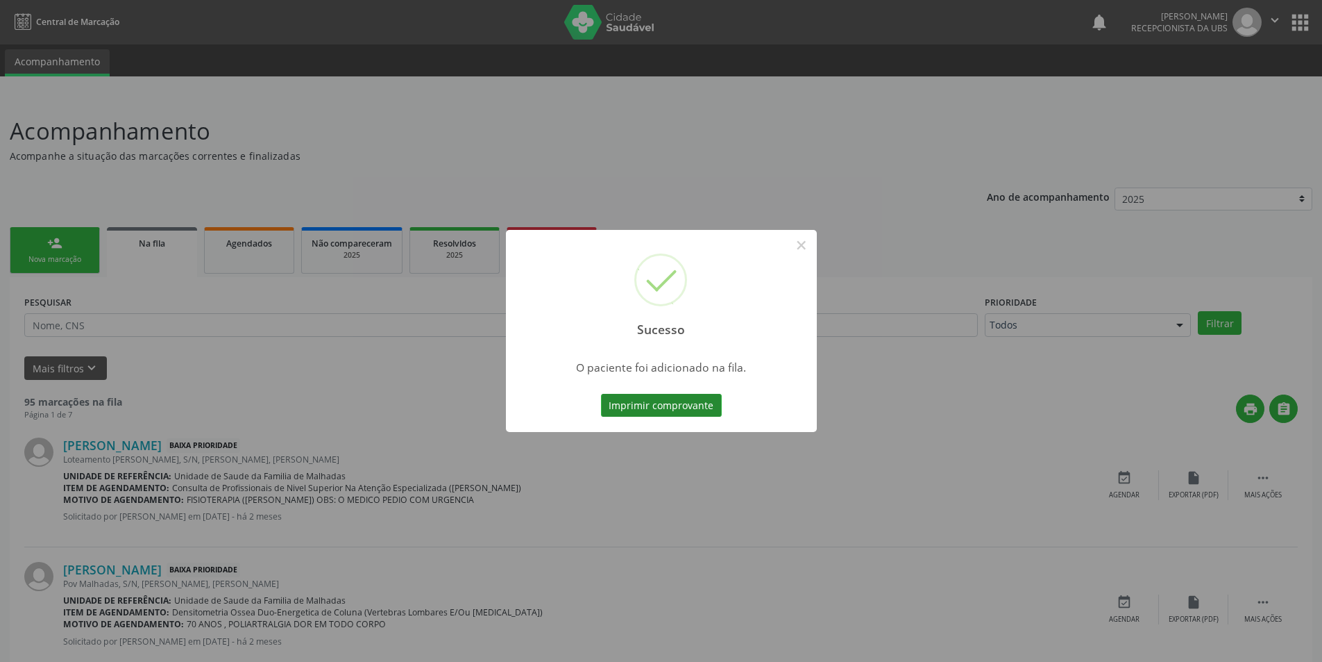
click at [691, 407] on button "Imprimir comprovante" at bounding box center [661, 406] width 121 height 24
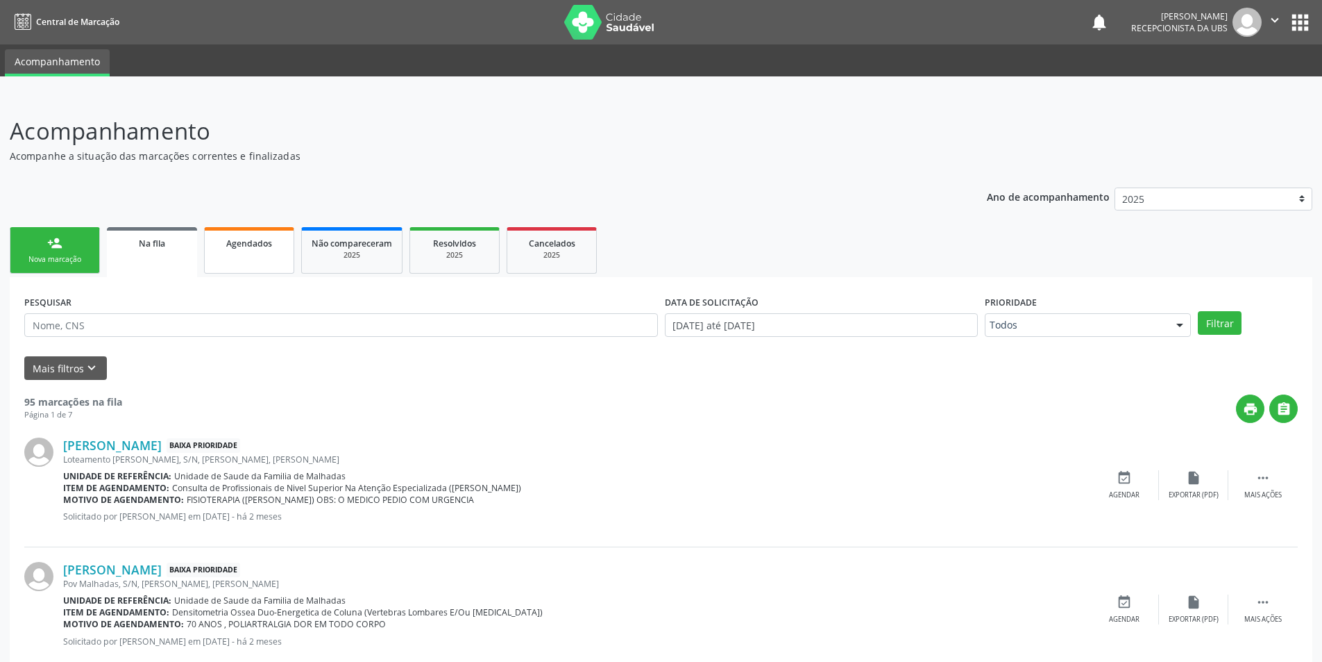
click at [253, 257] on link "Agendados" at bounding box center [249, 250] width 90 height 47
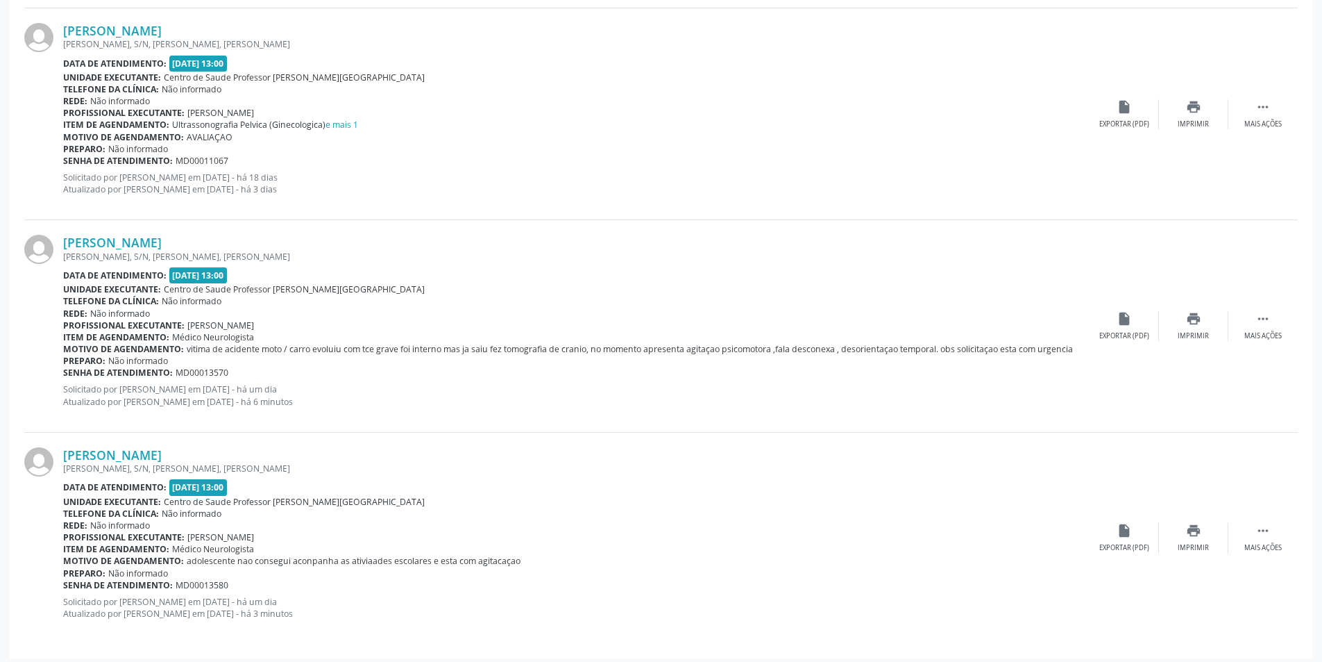
scroll to position [2977, 0]
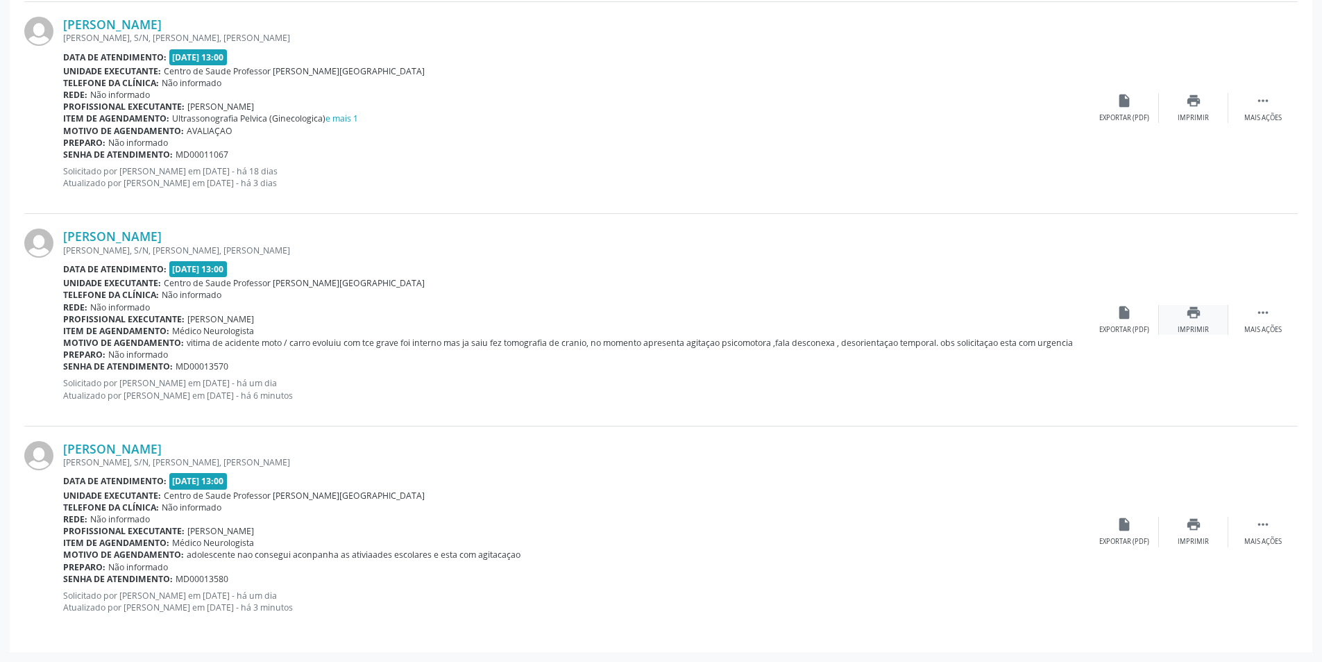
click at [1193, 314] on icon "print" at bounding box center [1193, 312] width 15 height 15
click at [1191, 530] on icon "print" at bounding box center [1193, 523] width 15 height 15
click at [1191, 523] on icon "print" at bounding box center [1193, 523] width 15 height 15
